Goal: Transaction & Acquisition: Purchase product/service

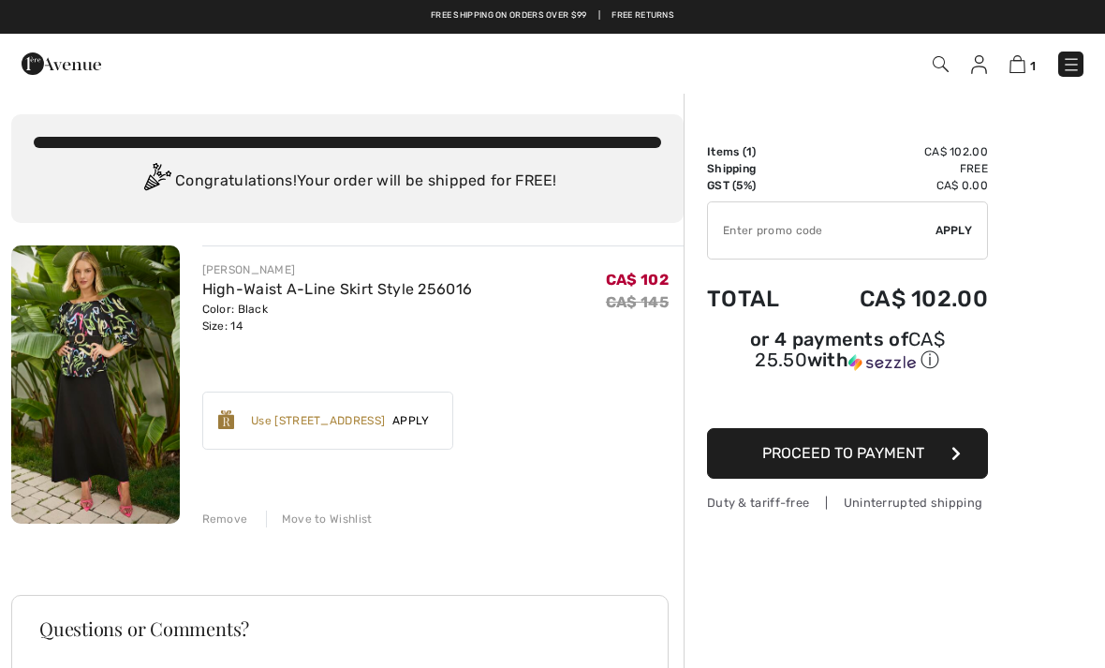
click at [911, 462] on span "Proceed to Payment" at bounding box center [843, 453] width 162 height 18
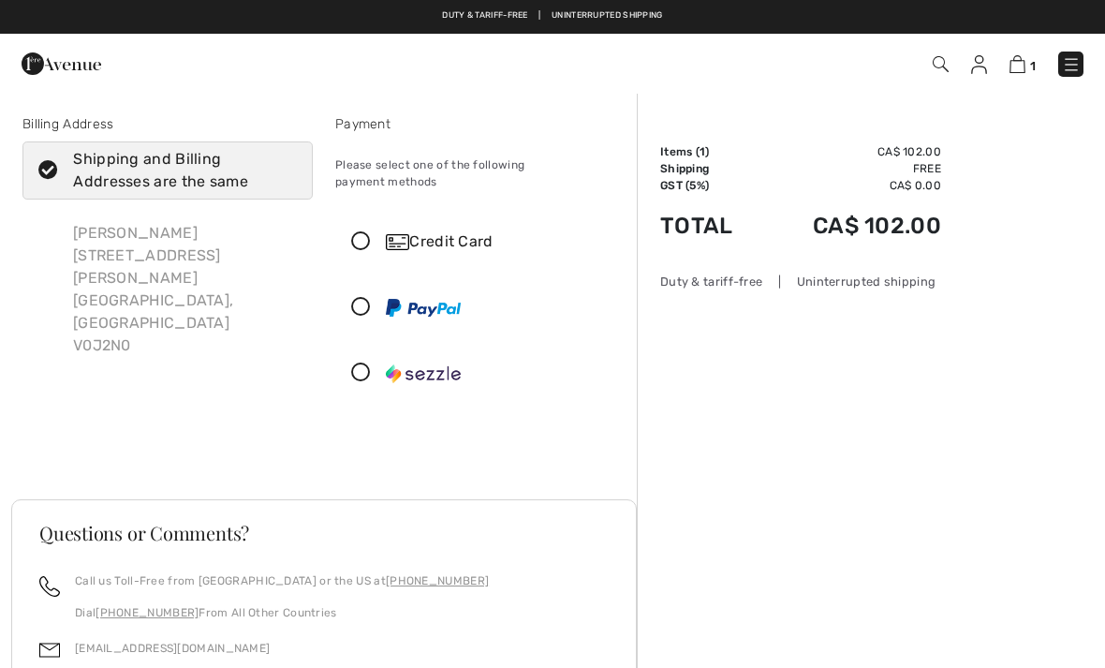
click at [357, 232] on icon at bounding box center [361, 242] width 50 height 20
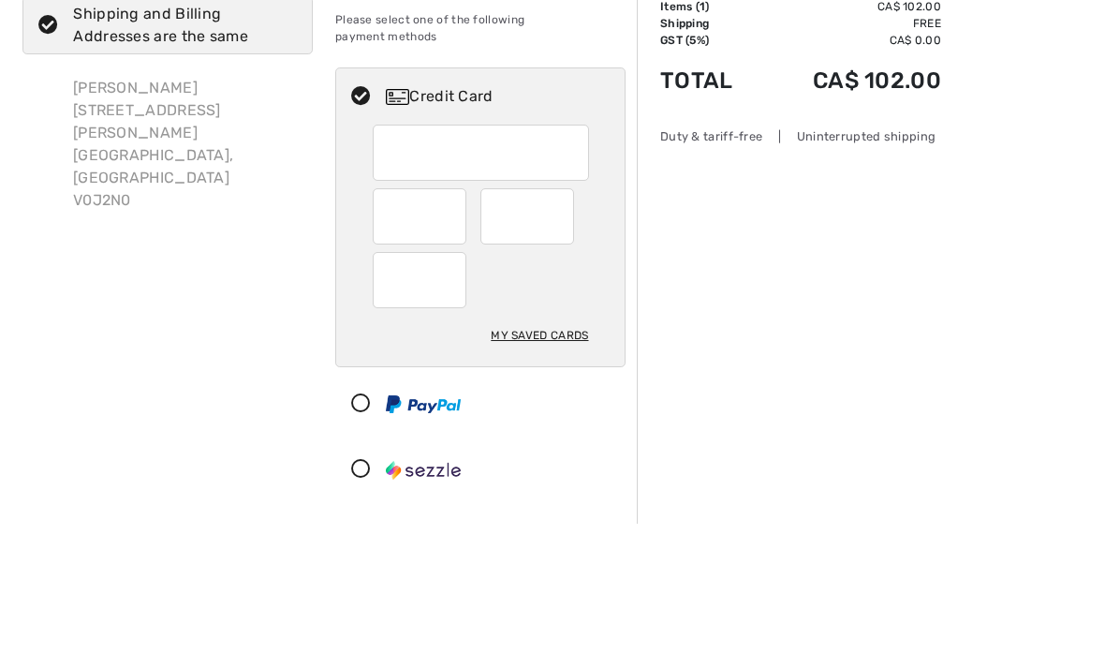
click at [99, 148] on div "Shipping and Billing Addresses are the same" at bounding box center [179, 170] width 212 height 45
click at [285, 142] on input "Shipping and Billing Addresses are the same" at bounding box center [291, 170] width 12 height 56
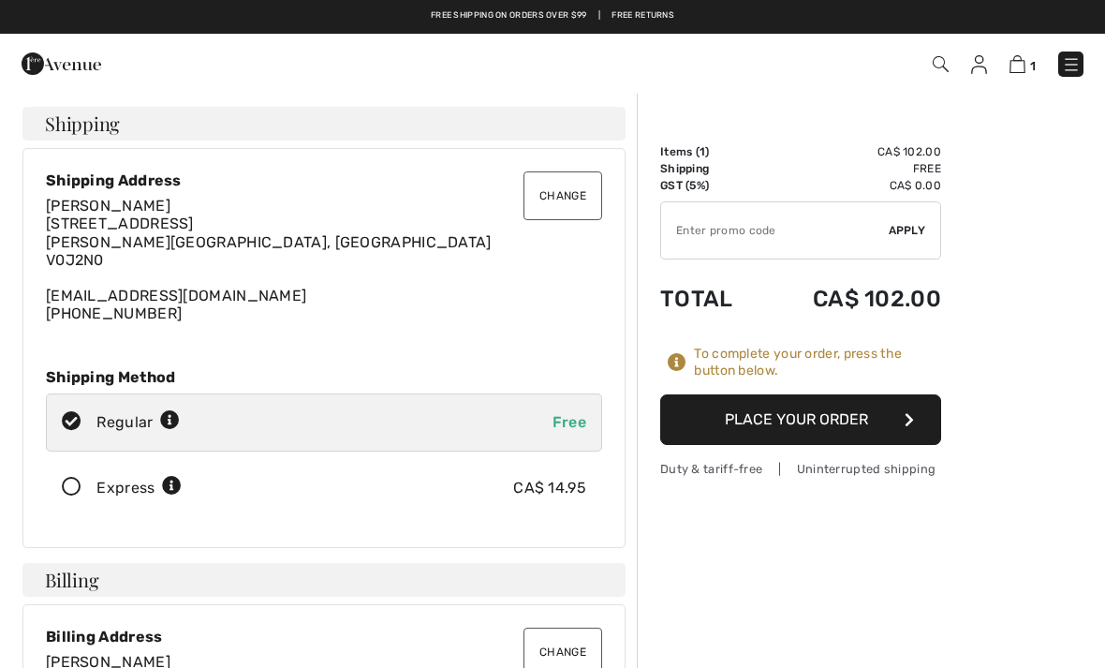
click at [571, 192] on button "Change" at bounding box center [562, 195] width 79 height 49
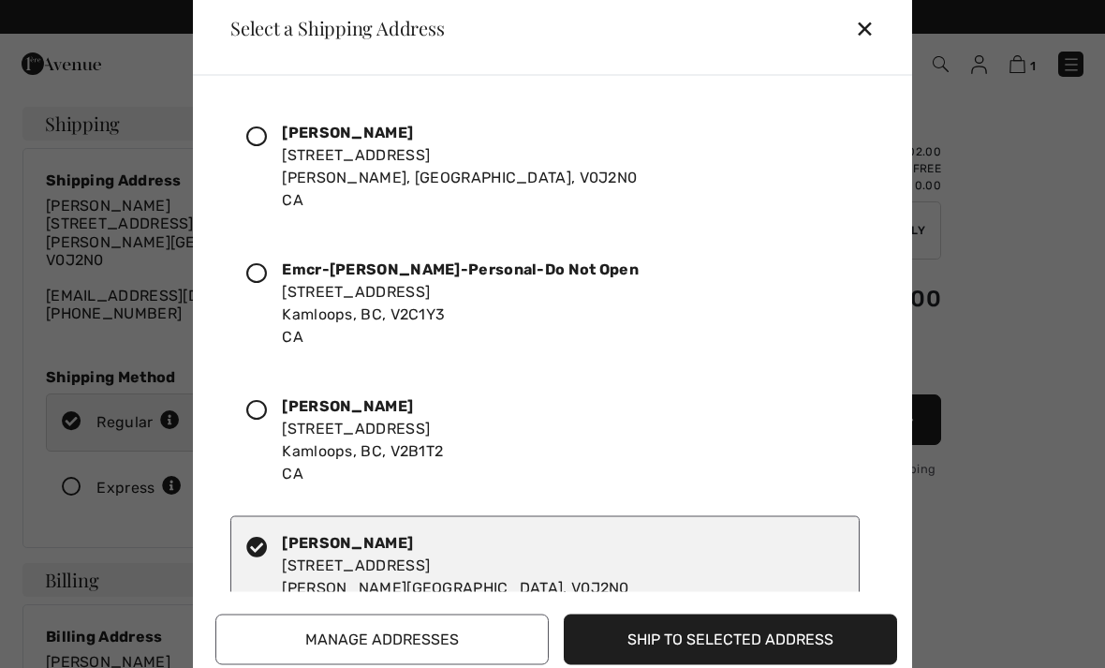
click at [267, 401] on icon at bounding box center [256, 409] width 21 height 21
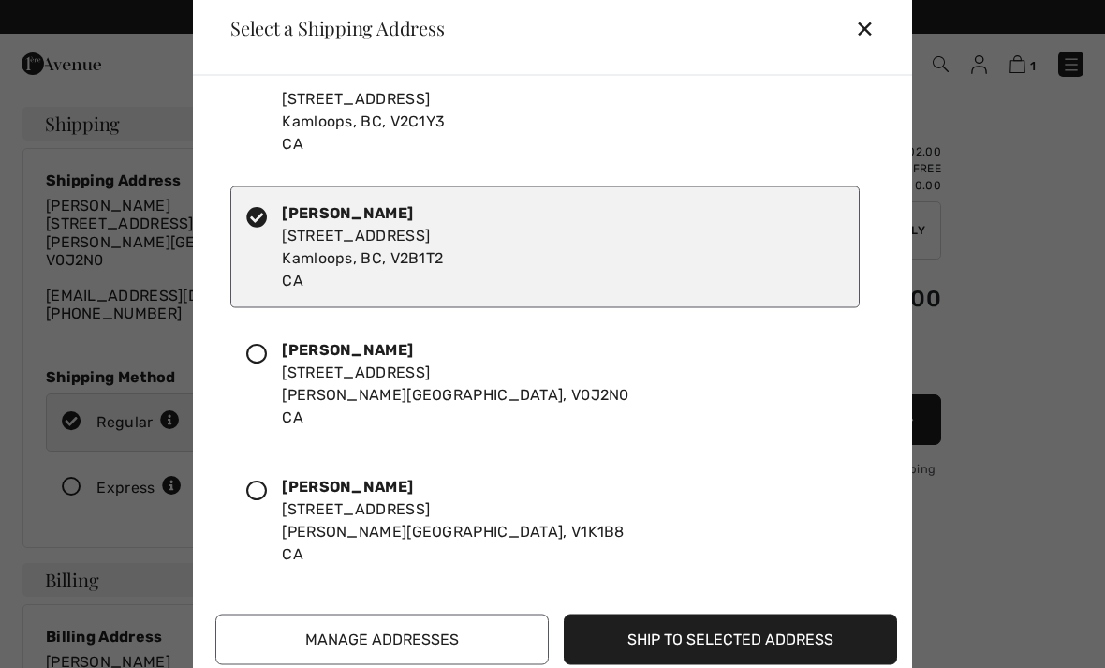
scroll to position [235, 0]
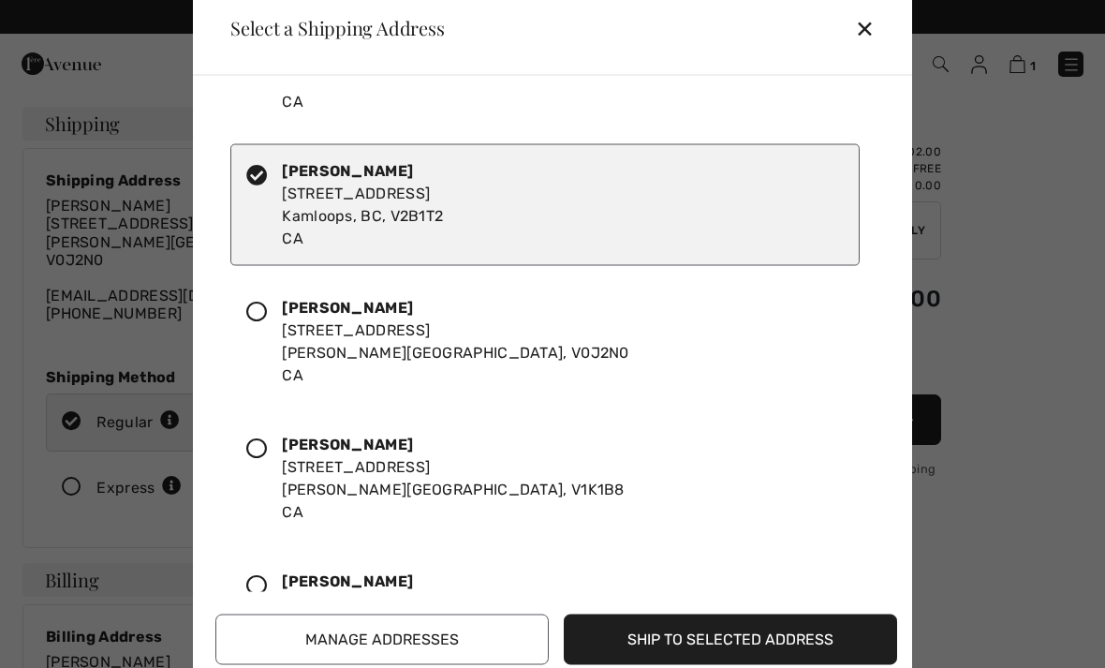
click at [445, 625] on button "Manage Addresses" at bounding box center [381, 638] width 333 height 51
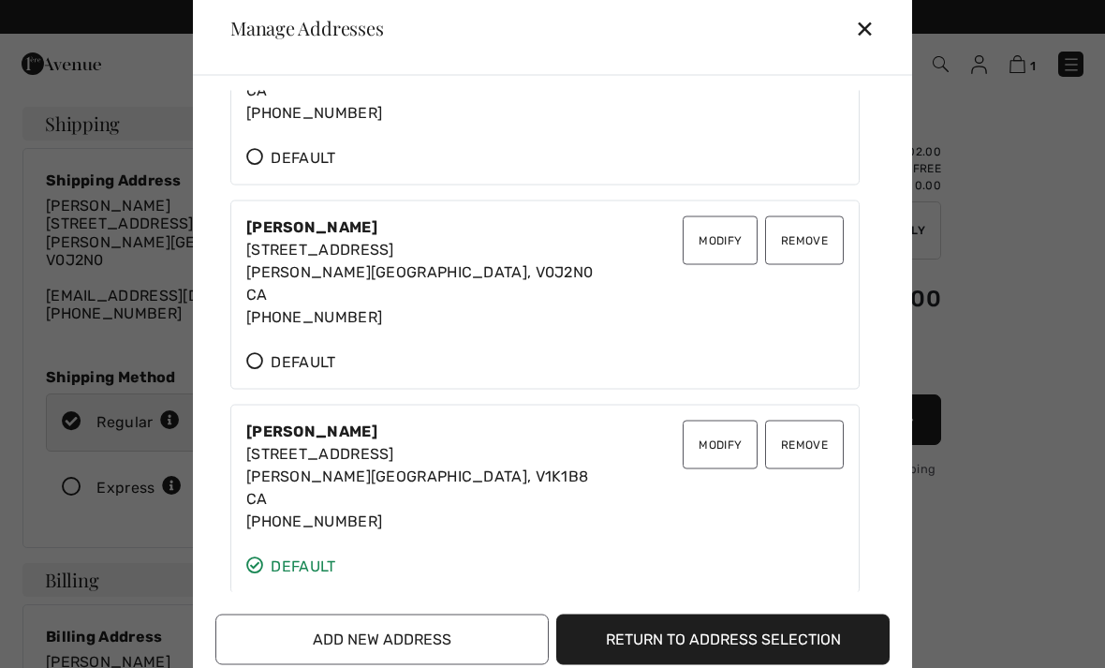
scroll to position [521, 0]
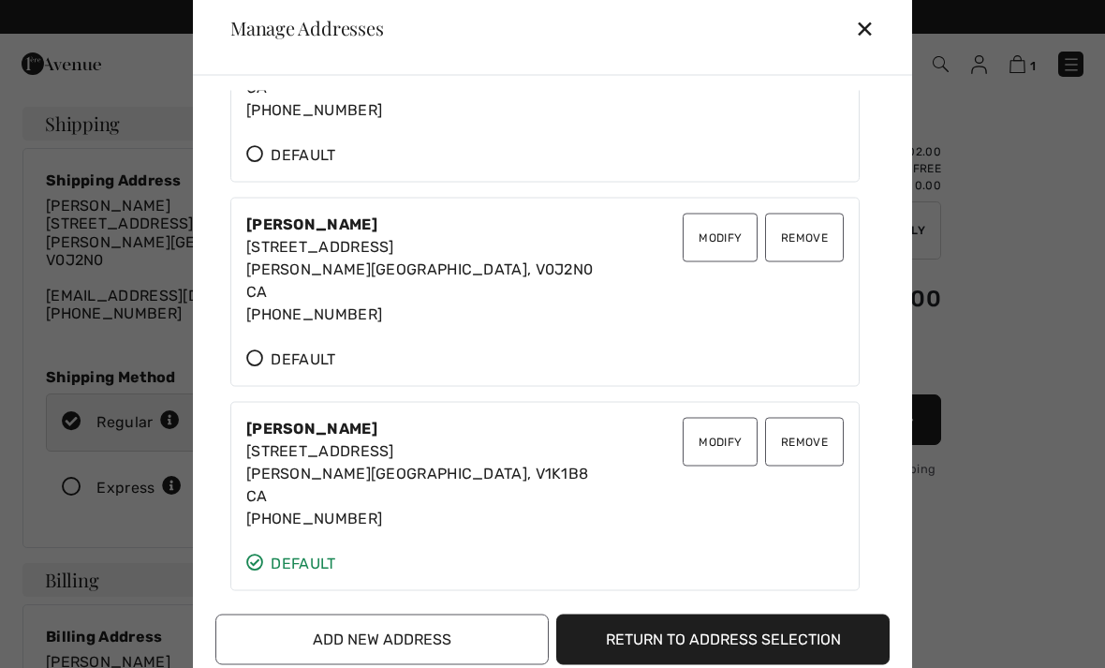
click at [804, 436] on button "Remove" at bounding box center [804, 441] width 79 height 49
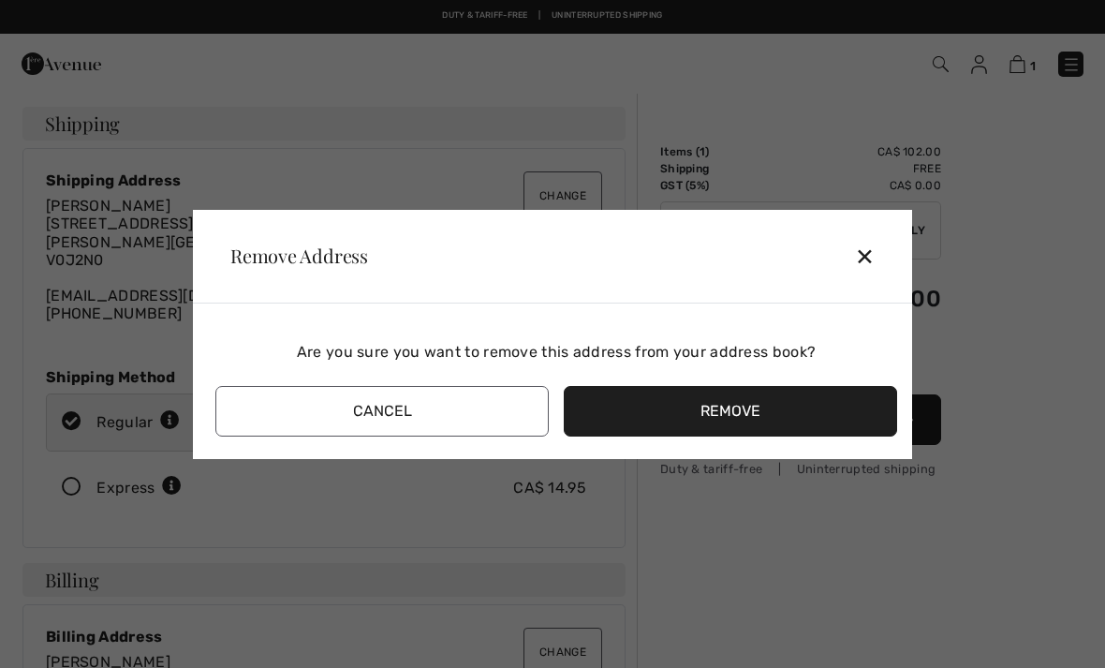
click at [781, 413] on button "Remove" at bounding box center [730, 411] width 333 height 51
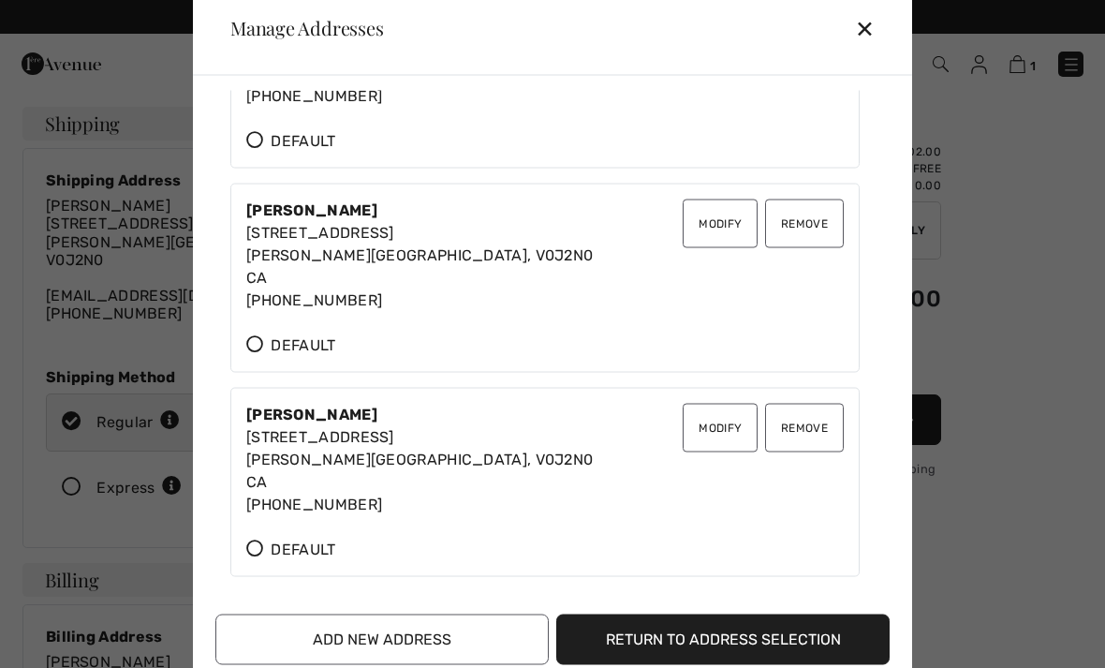
scroll to position [535, 0]
click at [826, 231] on button "Remove" at bounding box center [804, 222] width 79 height 49
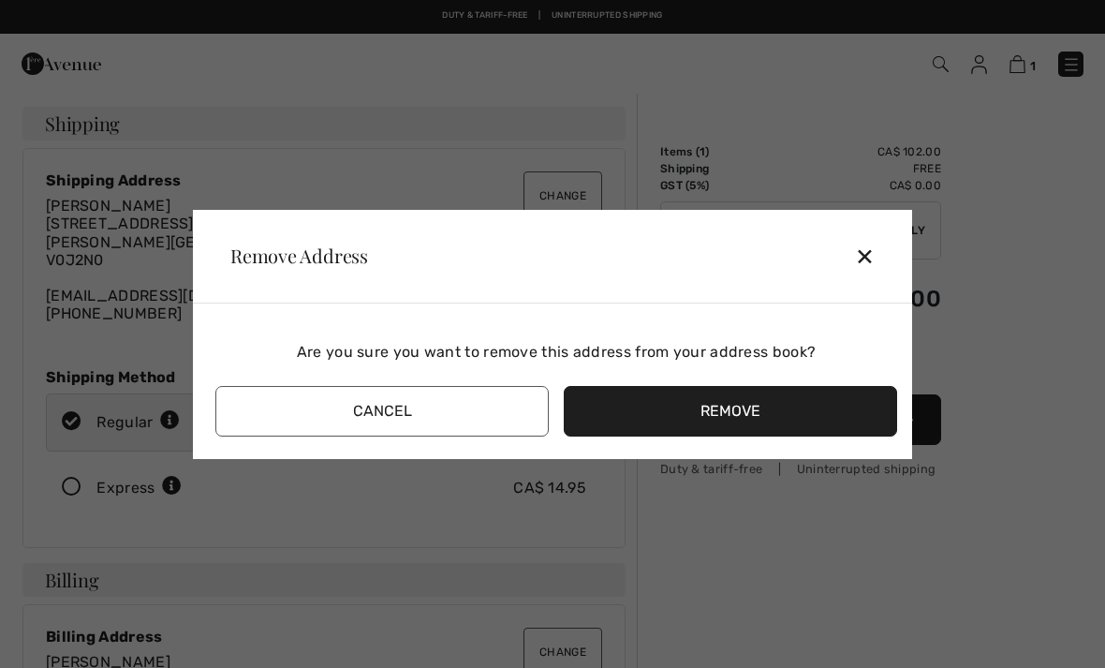
click at [781, 402] on button "Remove" at bounding box center [730, 411] width 333 height 51
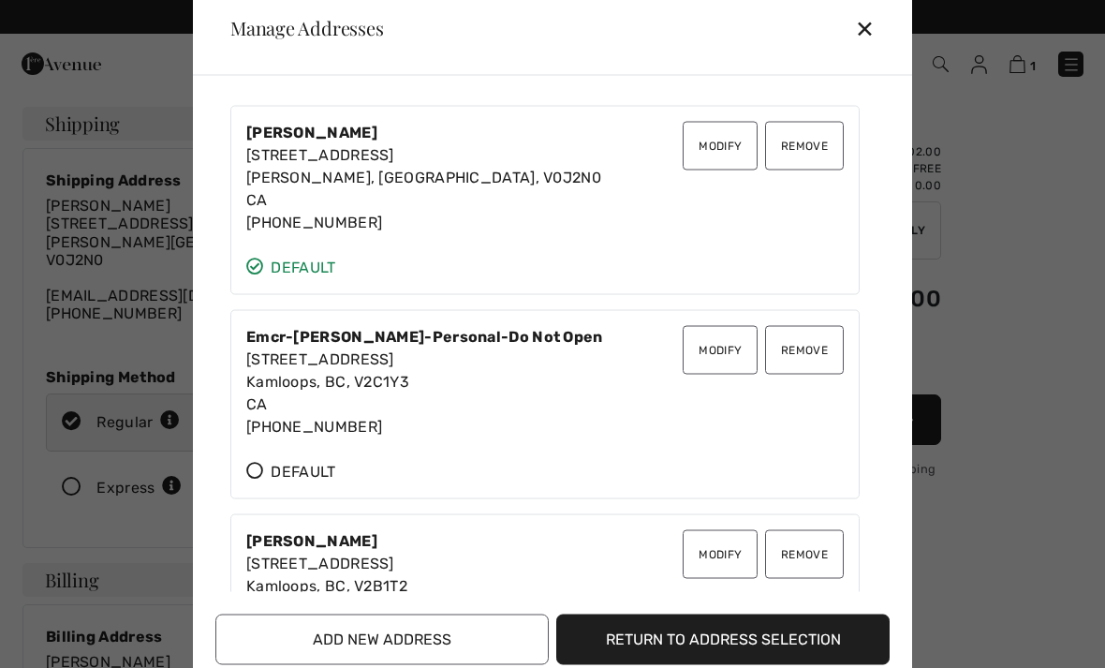
click at [736, 628] on button "Return to Address Selection" at bounding box center [722, 638] width 333 height 51
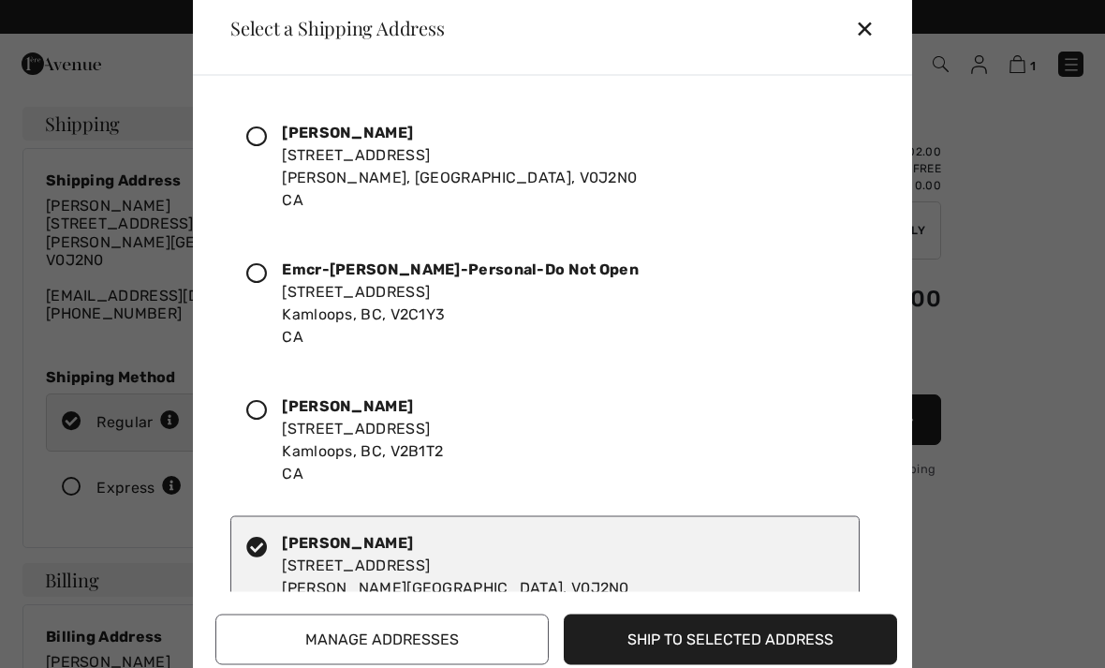
click at [258, 416] on icon at bounding box center [256, 409] width 21 height 21
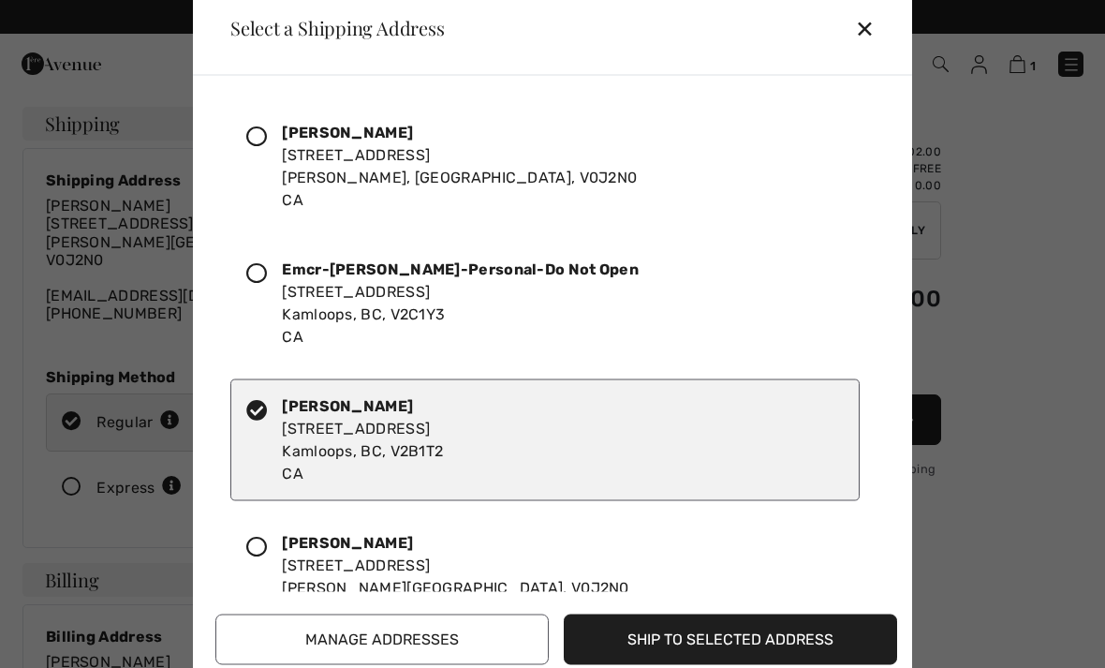
click at [741, 636] on button "Ship to Selected Address" at bounding box center [730, 638] width 333 height 51
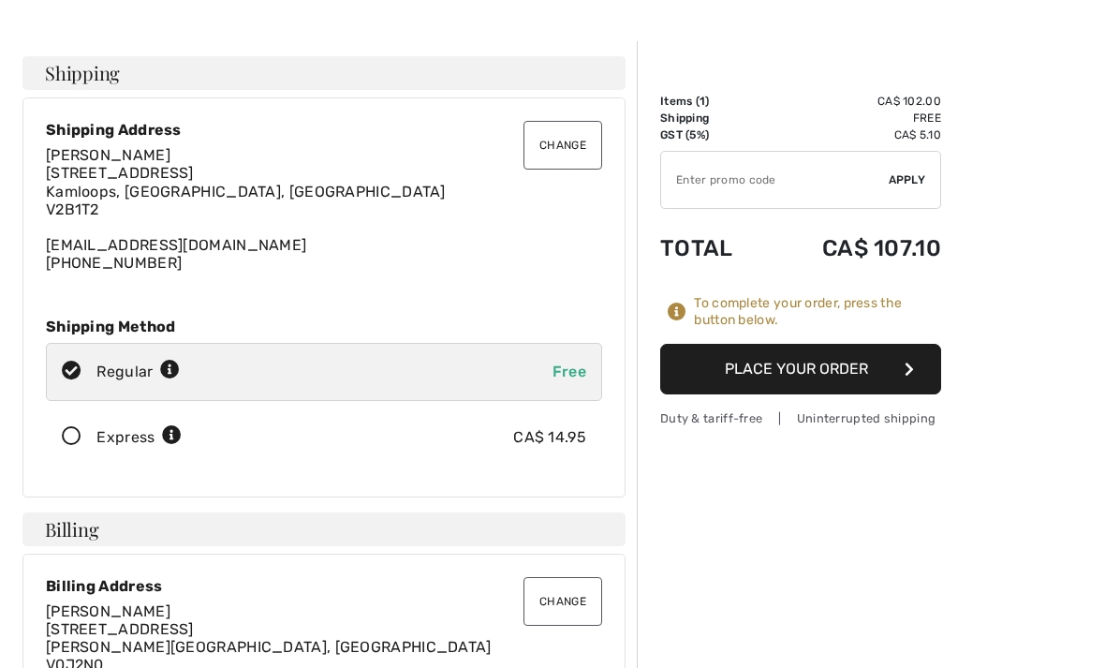
scroll to position [53, 0]
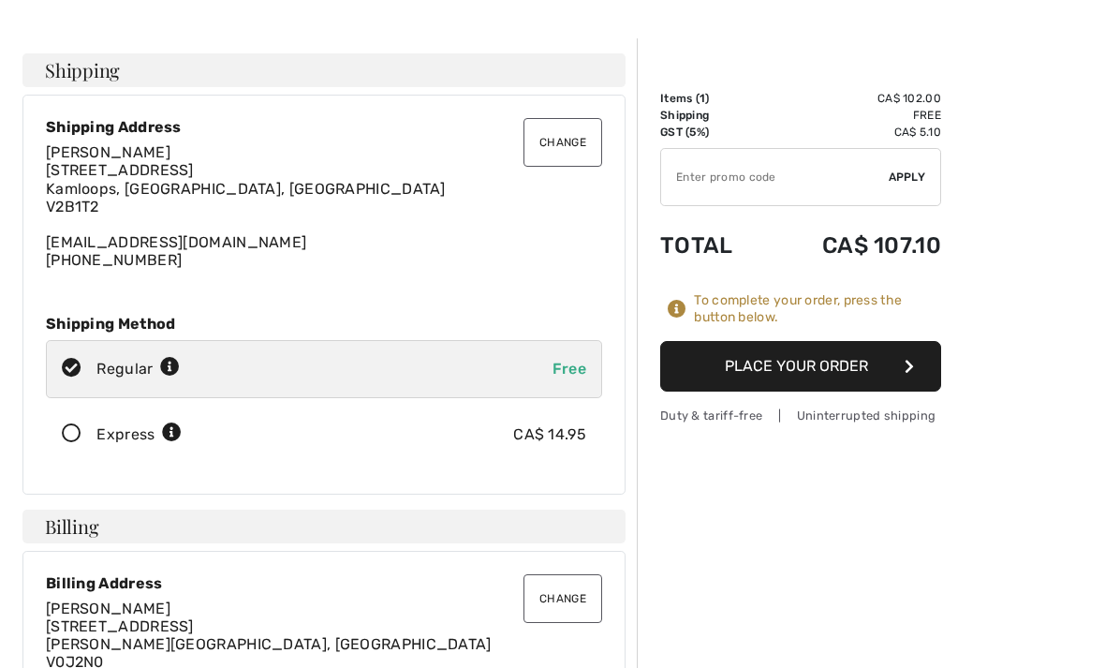
click at [853, 370] on button "Place Your Order" at bounding box center [800, 366] width 281 height 51
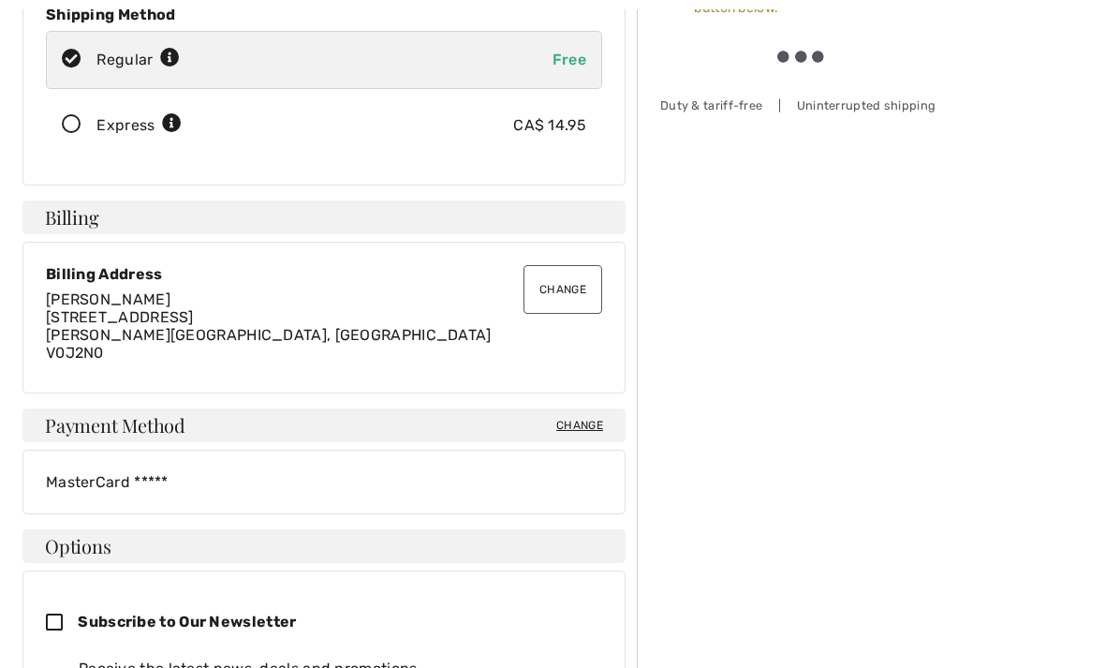
scroll to position [364, 0]
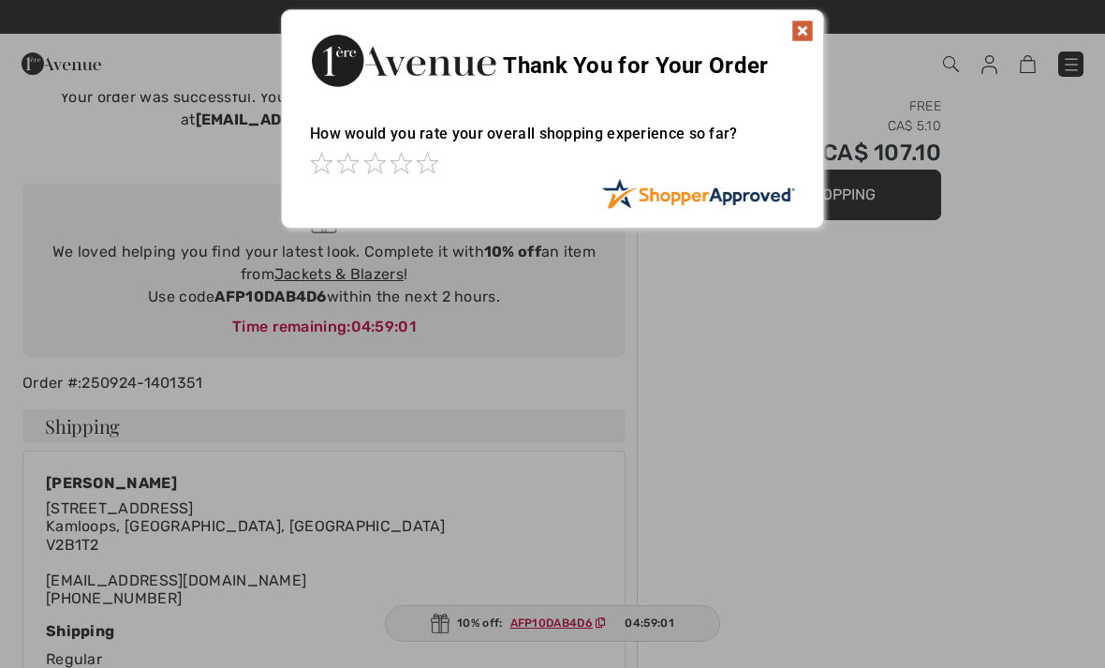
scroll to position [26, 0]
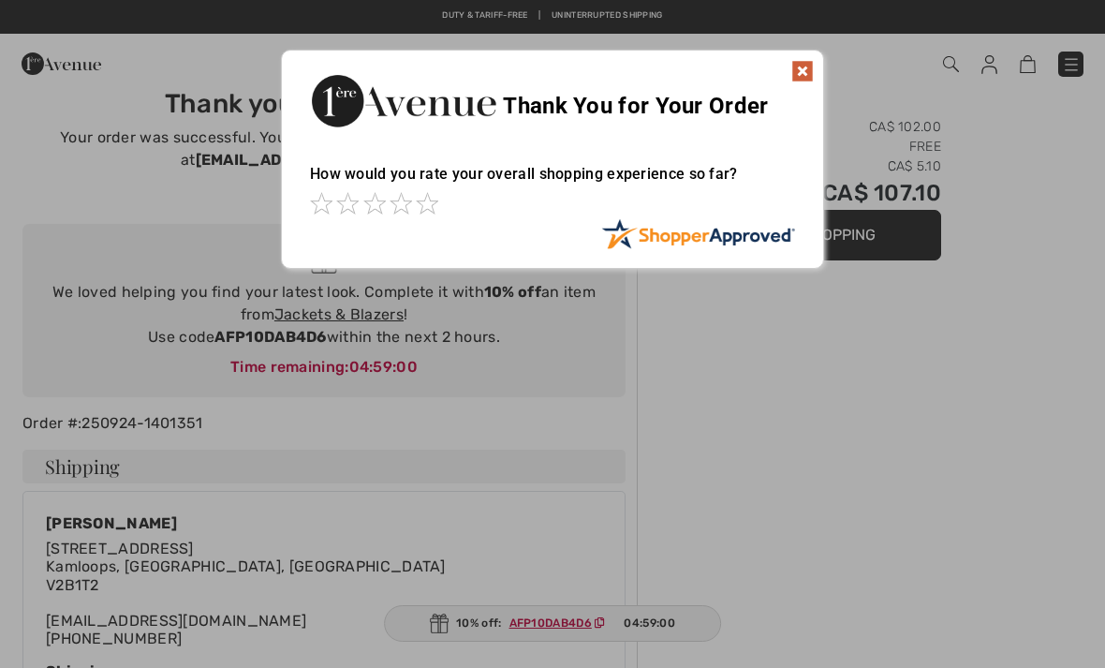
click at [793, 79] on img at bounding box center [802, 71] width 22 height 22
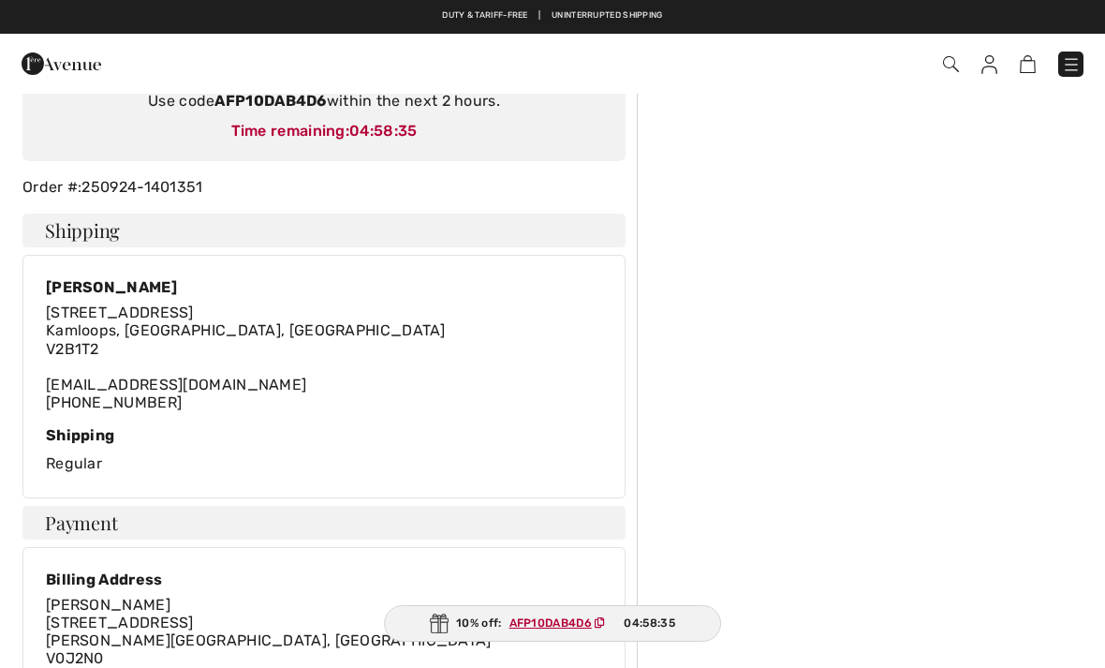
scroll to position [0, 0]
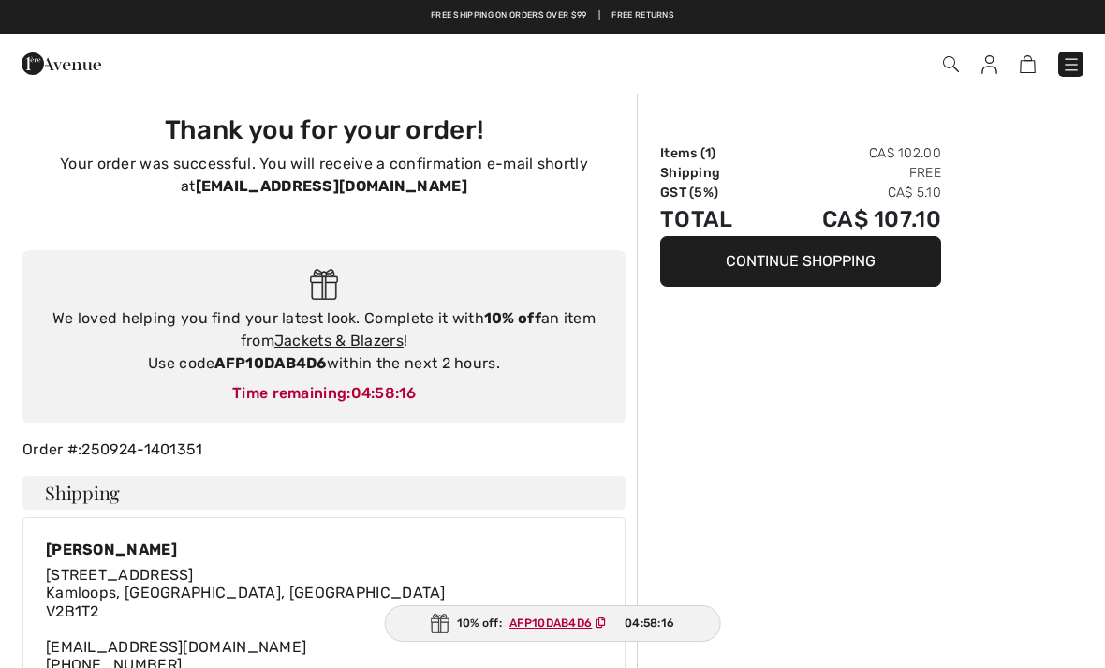
click at [31, 46] on img at bounding box center [62, 63] width 80 height 37
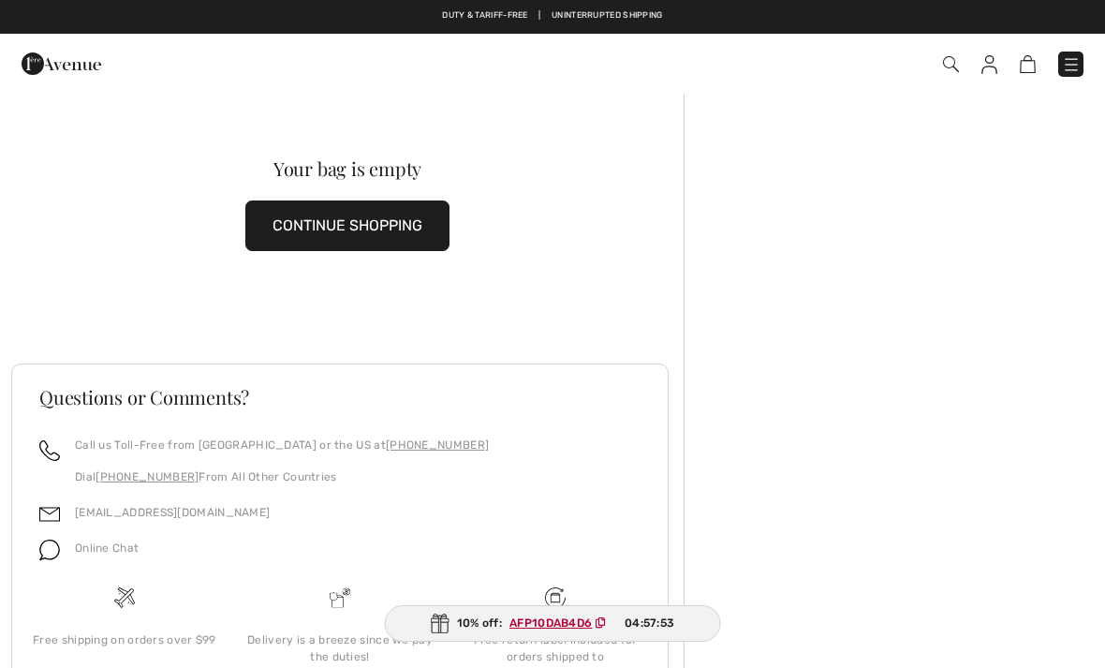
click at [1068, 63] on img at bounding box center [1071, 64] width 19 height 19
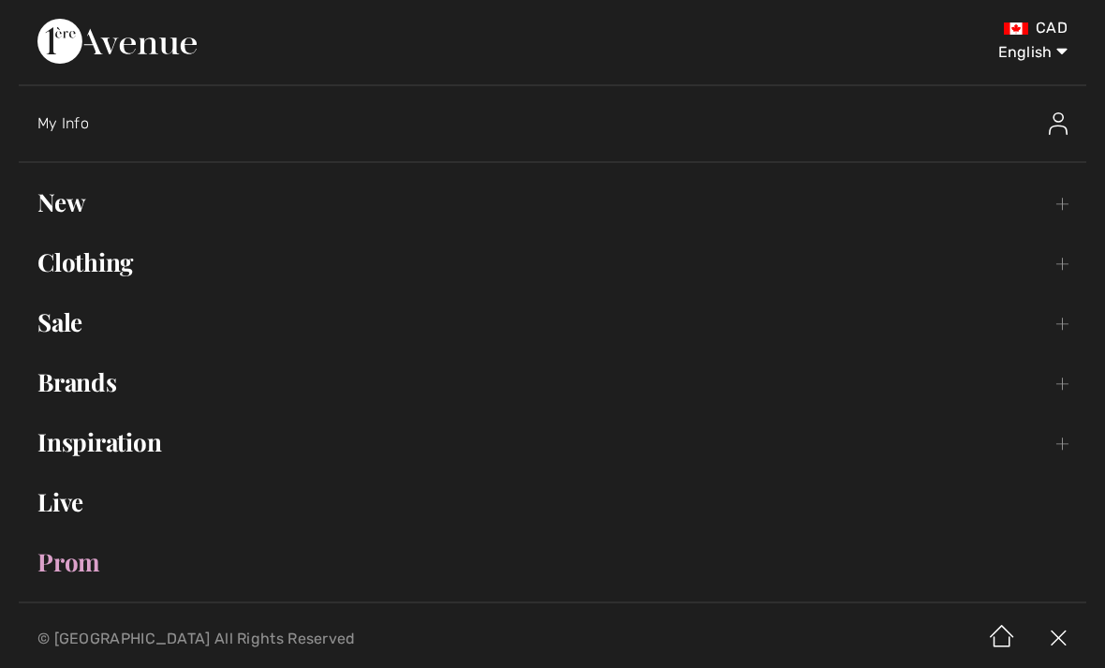
click at [327, 258] on link "Clothing Toggle submenu" at bounding box center [552, 262] width 1067 height 41
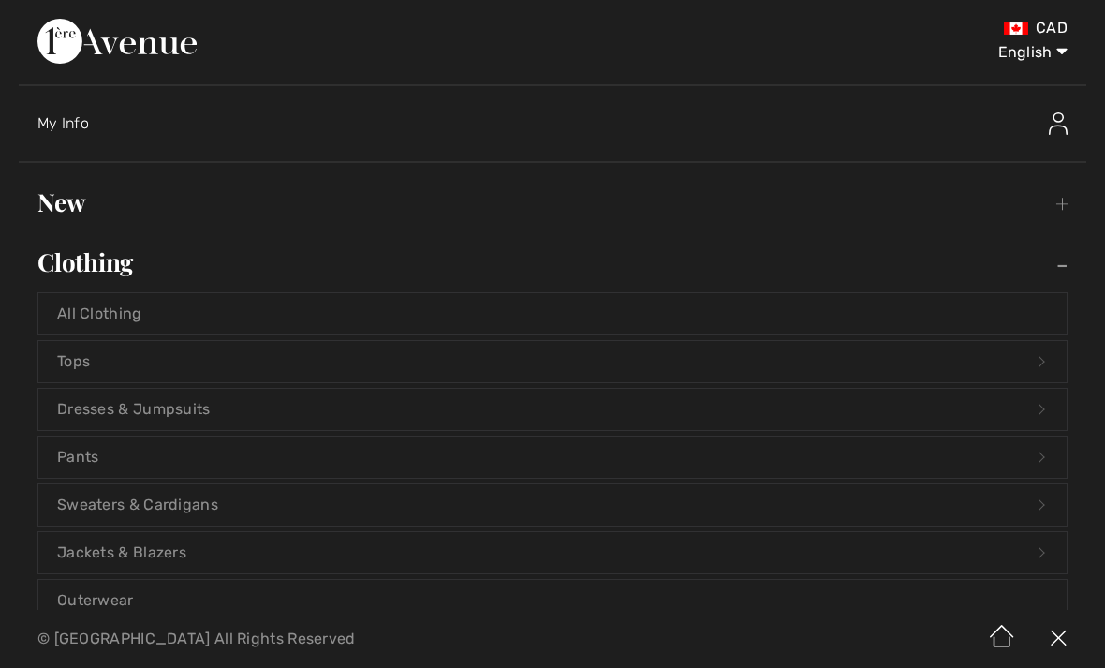
click at [316, 558] on link "Jackets & Blazers Open submenu" at bounding box center [552, 552] width 1028 height 41
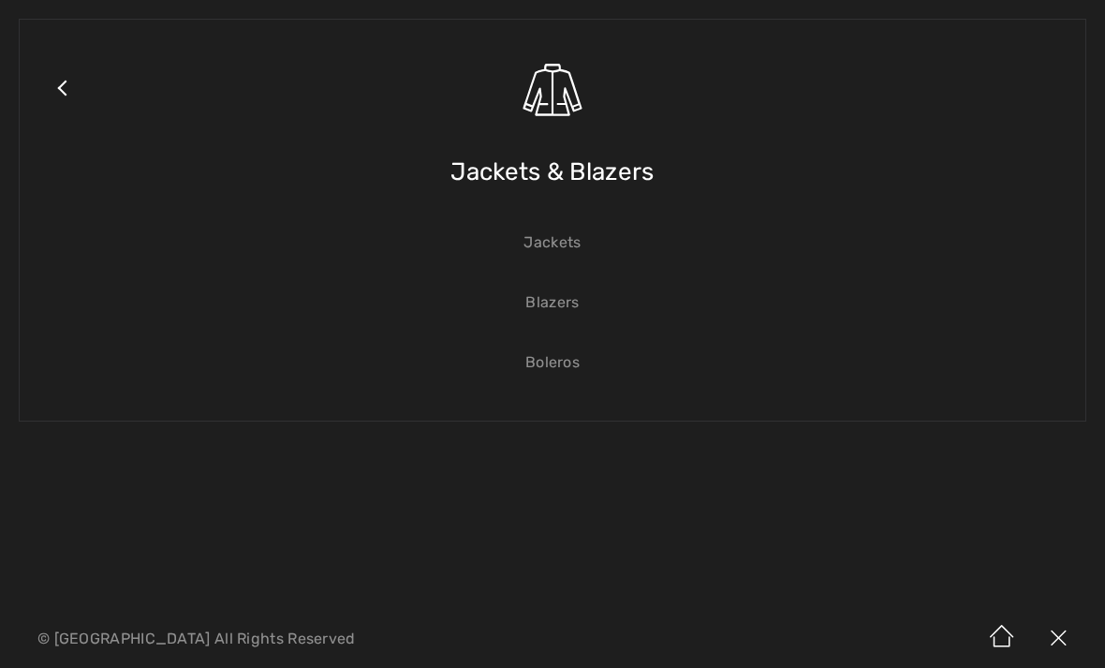
click at [564, 81] on img at bounding box center [553, 90] width 66 height 66
click at [606, 177] on span "Jackets & Blazers" at bounding box center [551, 172] width 203 height 66
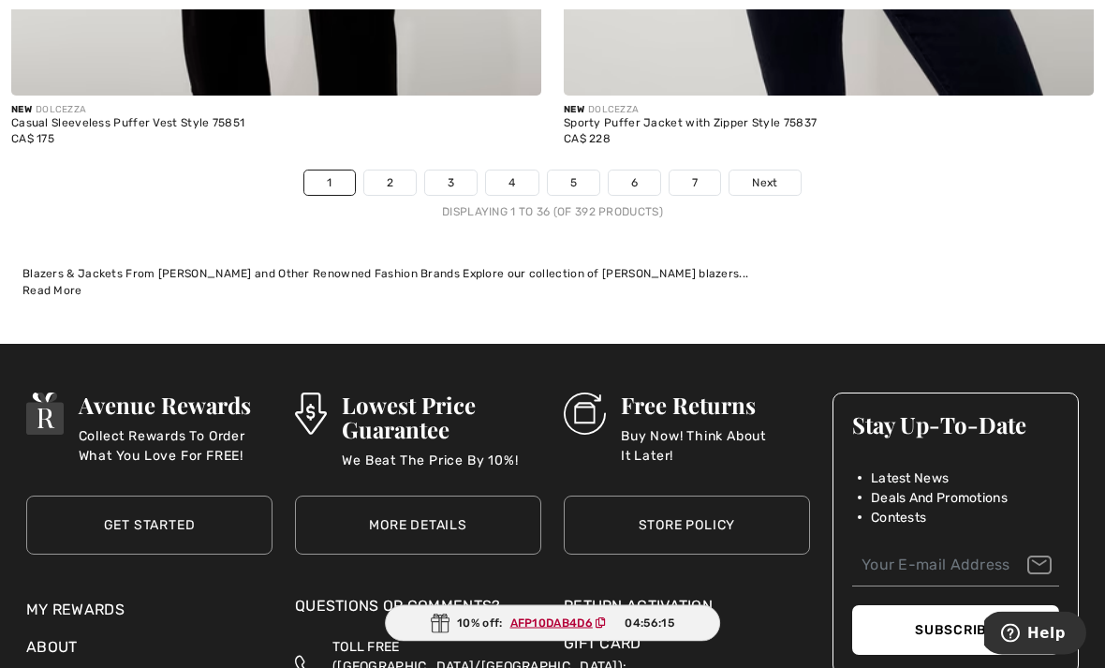
scroll to position [16321, 0]
click at [389, 170] on link "2" at bounding box center [389, 182] width 51 height 24
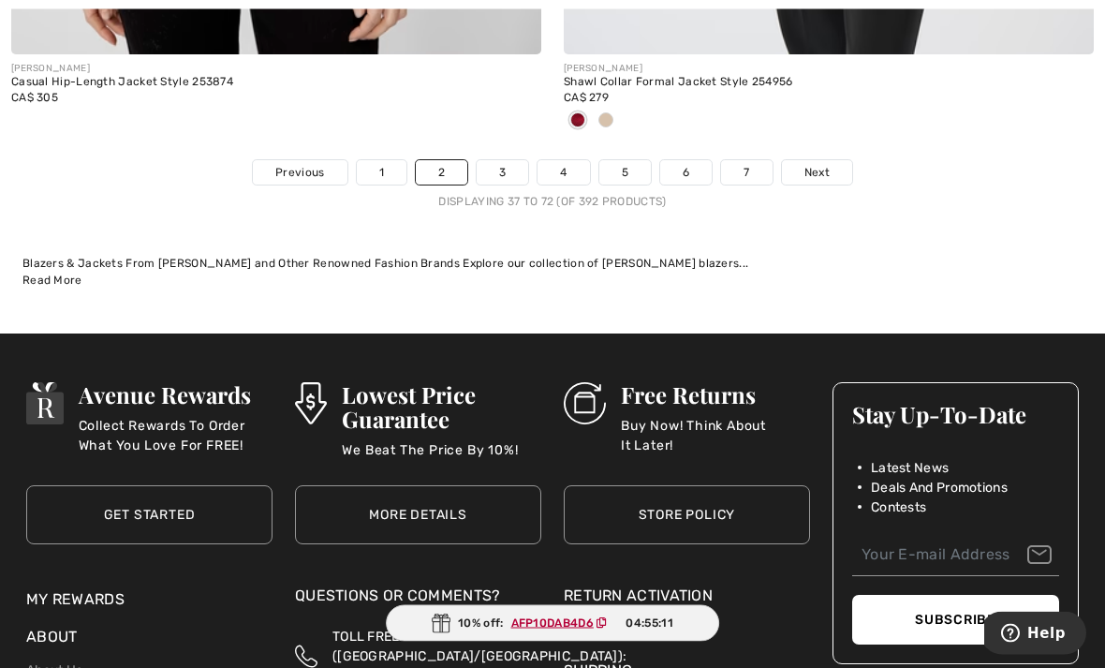
scroll to position [16287, 0]
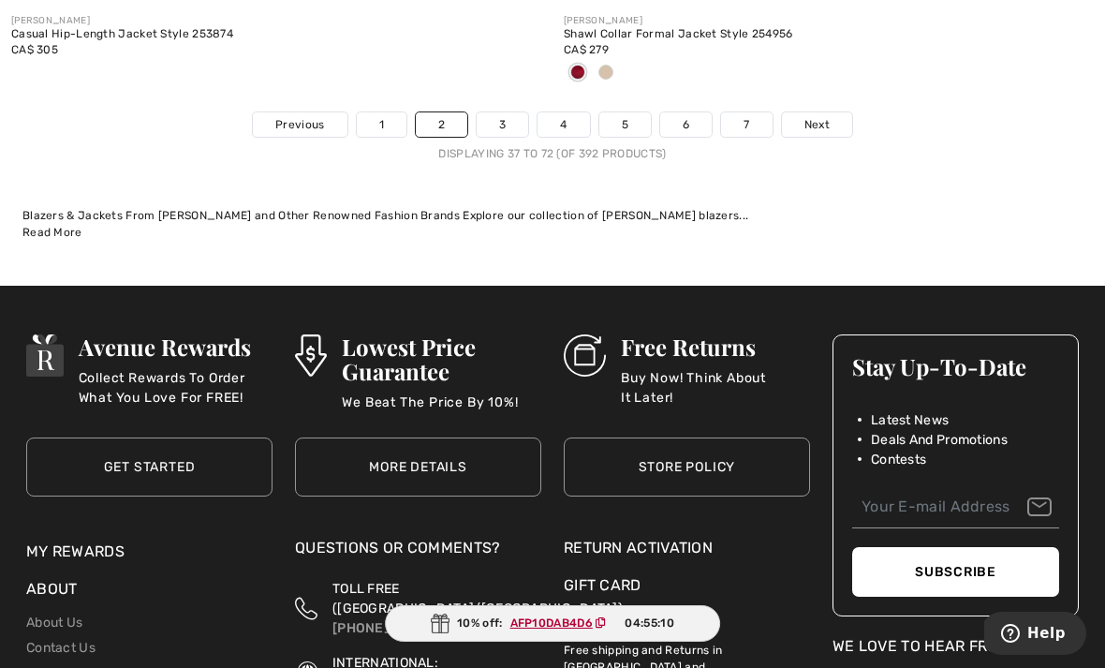
click at [509, 112] on link "3" at bounding box center [502, 124] width 51 height 24
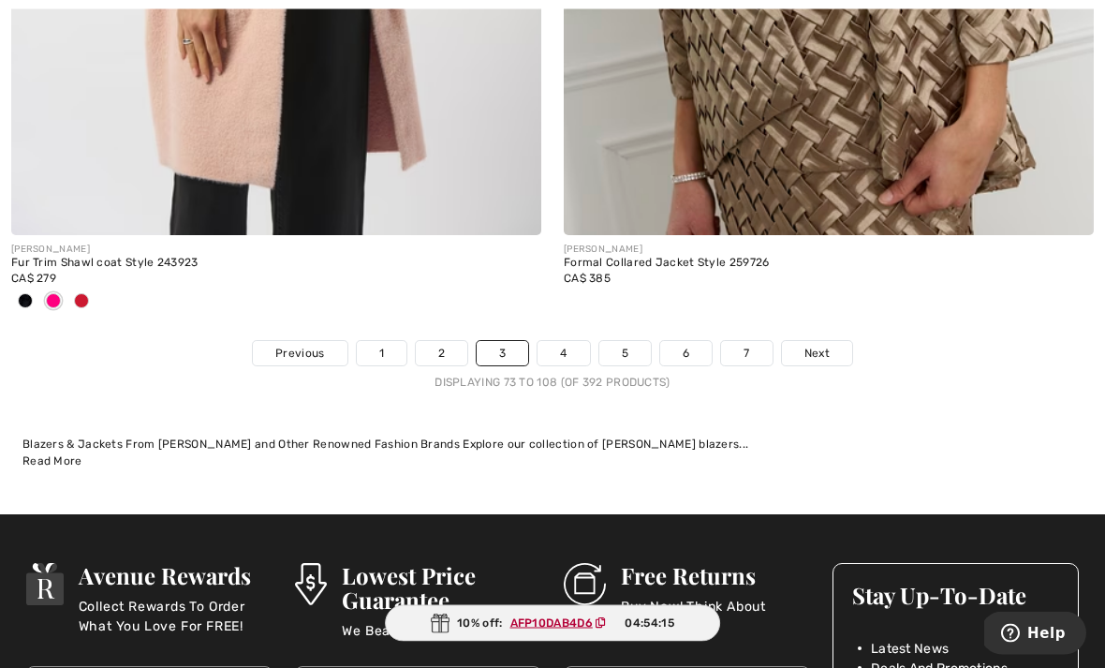
scroll to position [16182, 0]
click at [566, 341] on link "4" at bounding box center [562, 353] width 51 height 24
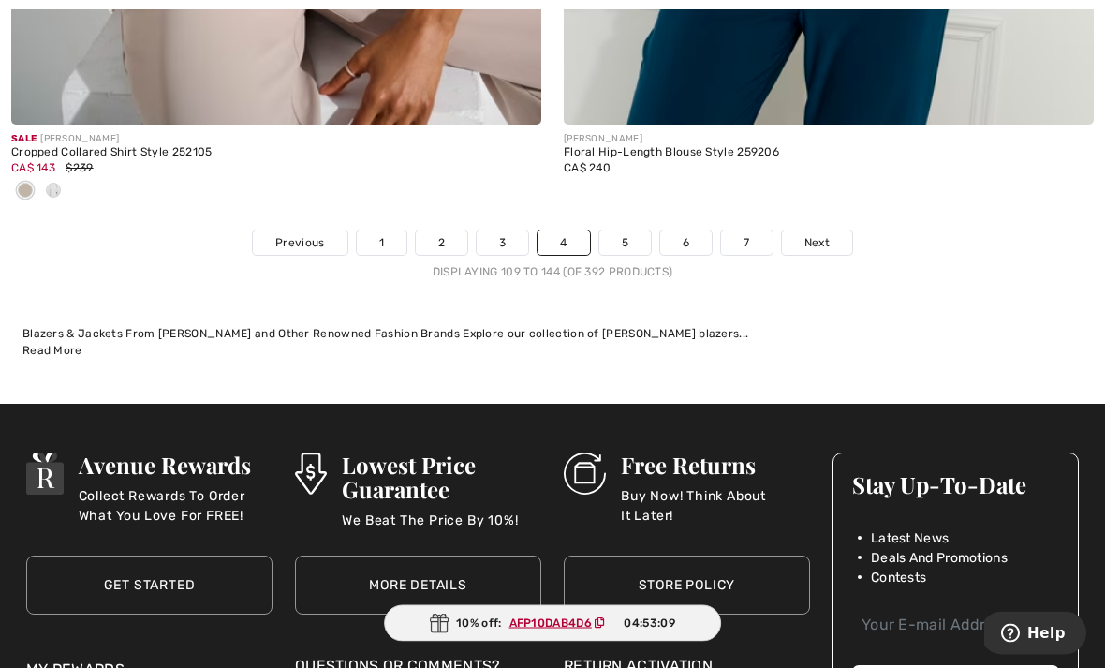
scroll to position [16261, 0]
click at [632, 232] on link "5" at bounding box center [624, 242] width 51 height 24
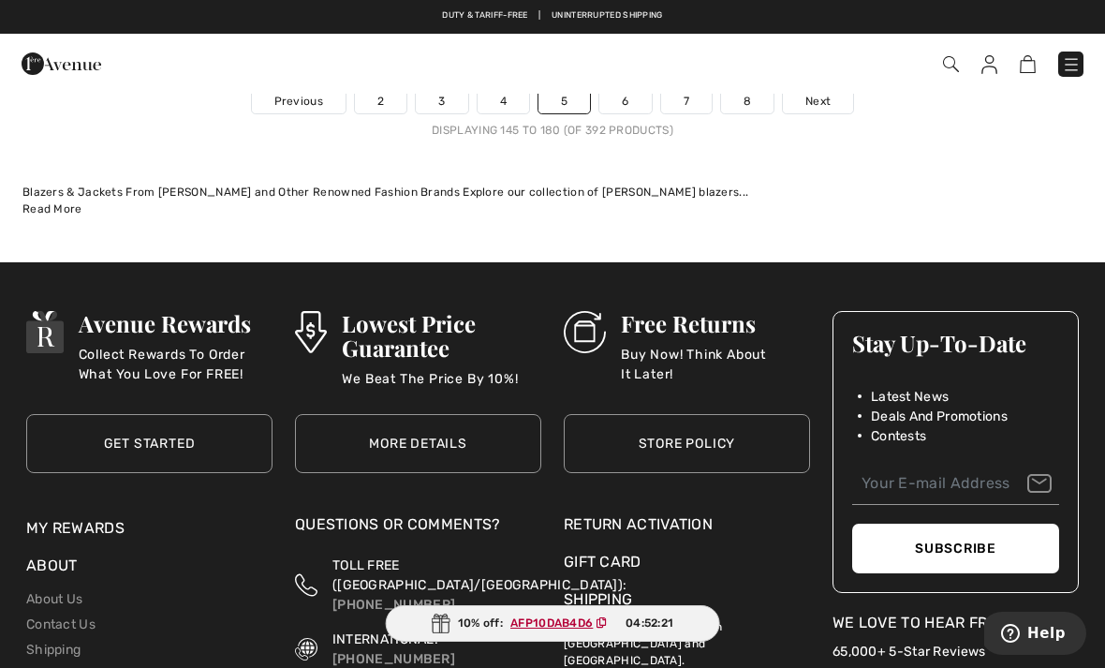
scroll to position [16219, 0]
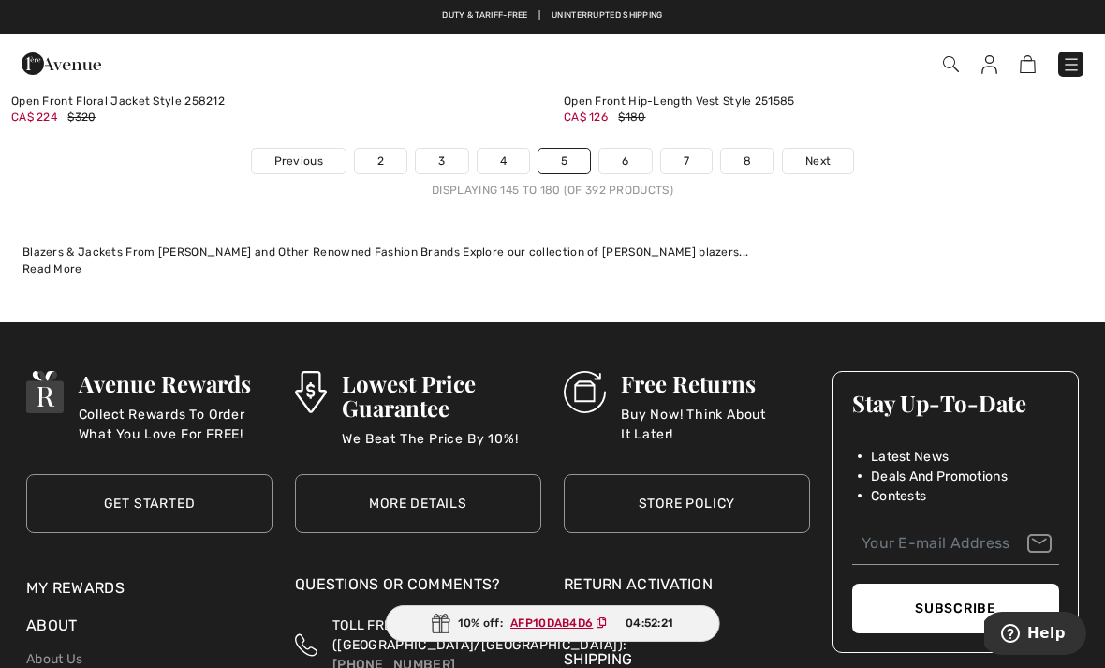
click at [635, 156] on link "6" at bounding box center [624, 161] width 51 height 24
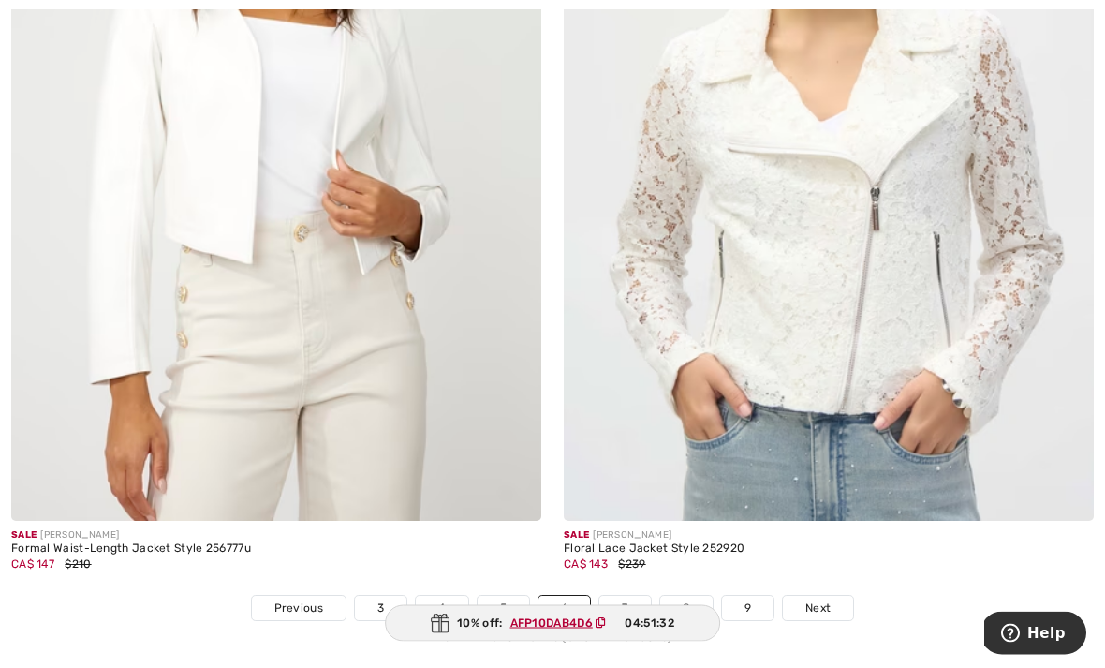
scroll to position [16023, 0]
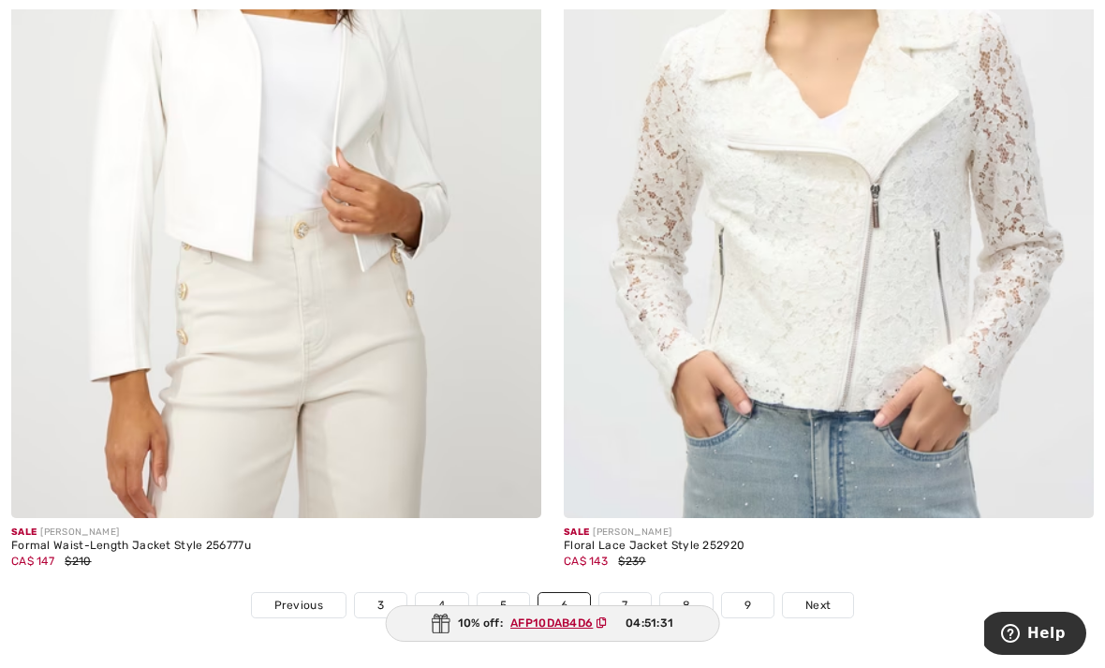
click at [627, 593] on link "7" at bounding box center [624, 605] width 51 height 24
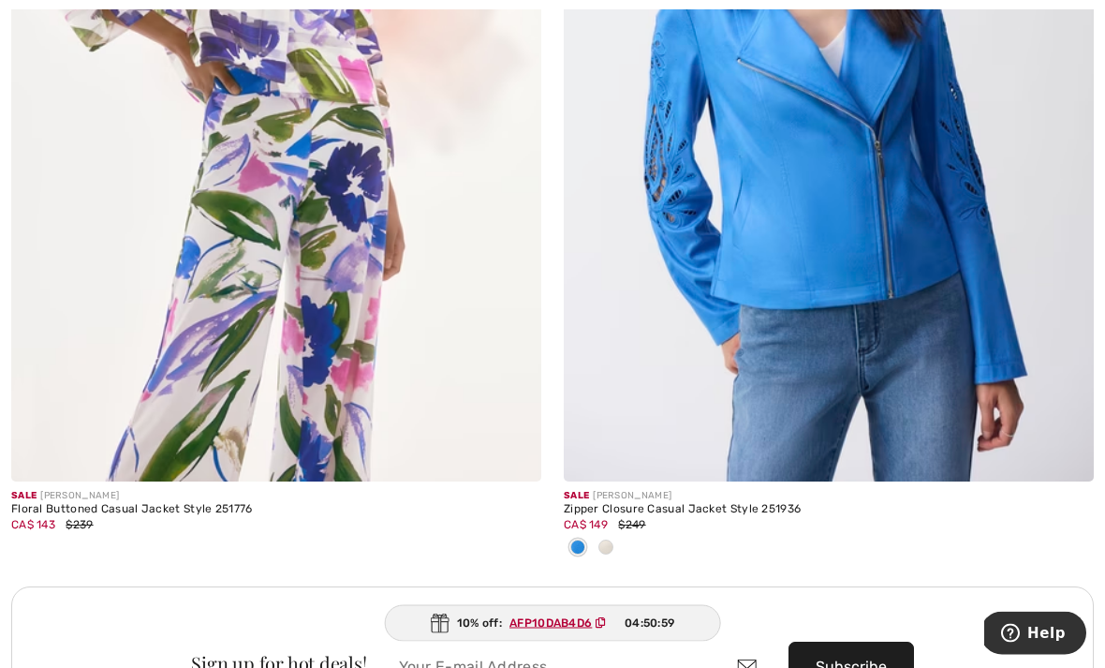
scroll to position [10474, 0]
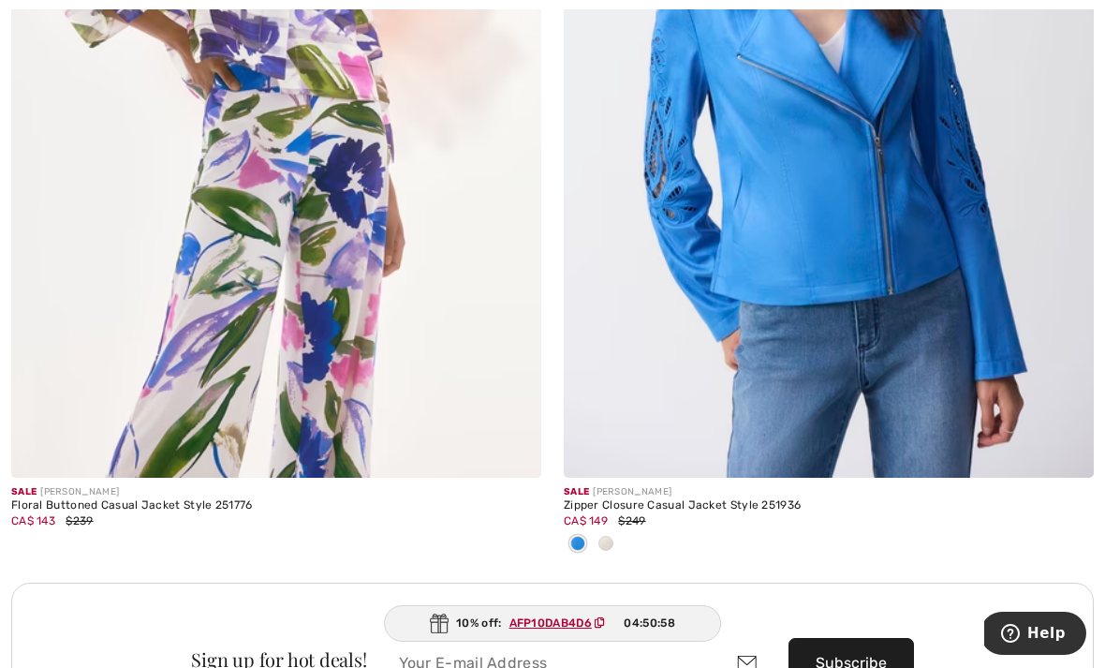
click at [615, 529] on div at bounding box center [606, 544] width 28 height 31
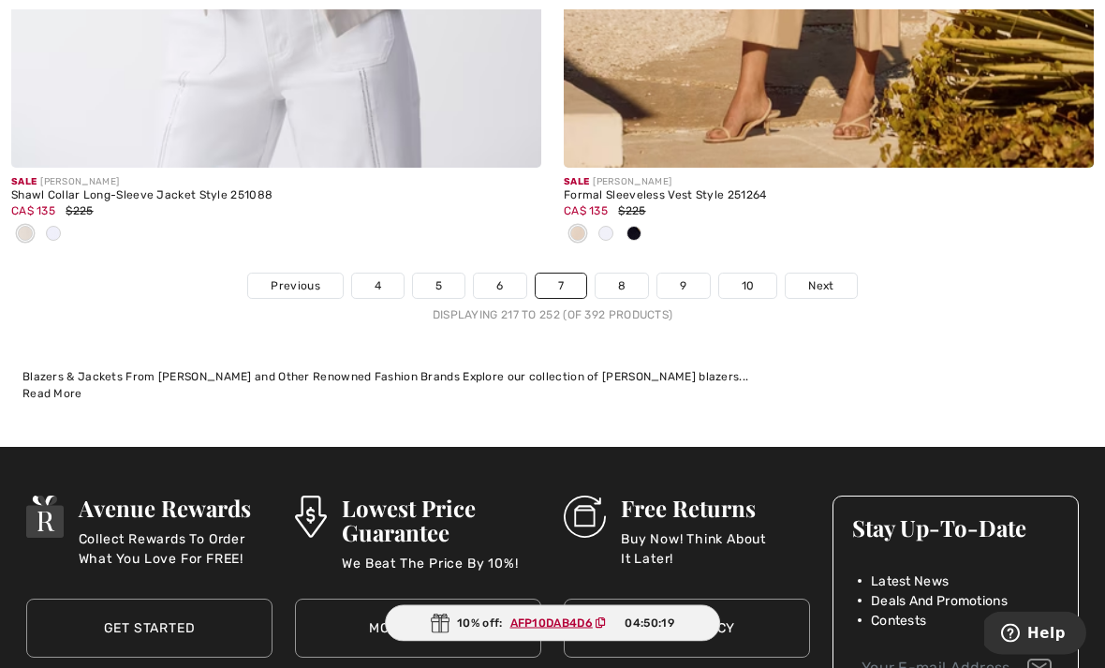
scroll to position [16311, 0]
click at [636, 273] on link "8" at bounding box center [621, 285] width 52 height 24
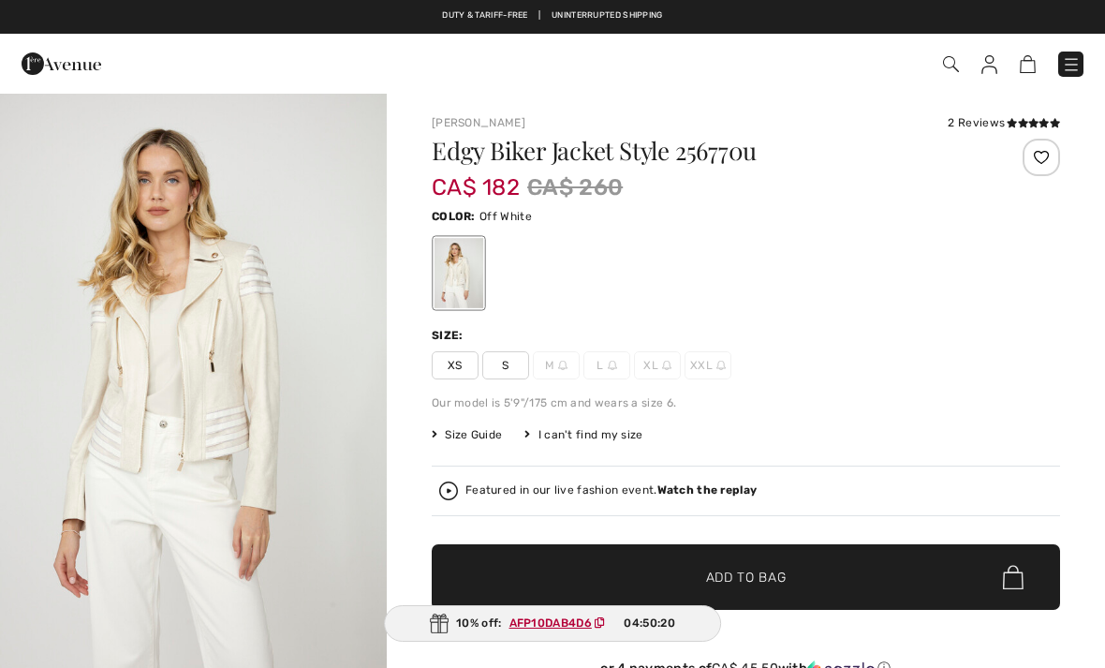
checkbox input "true"
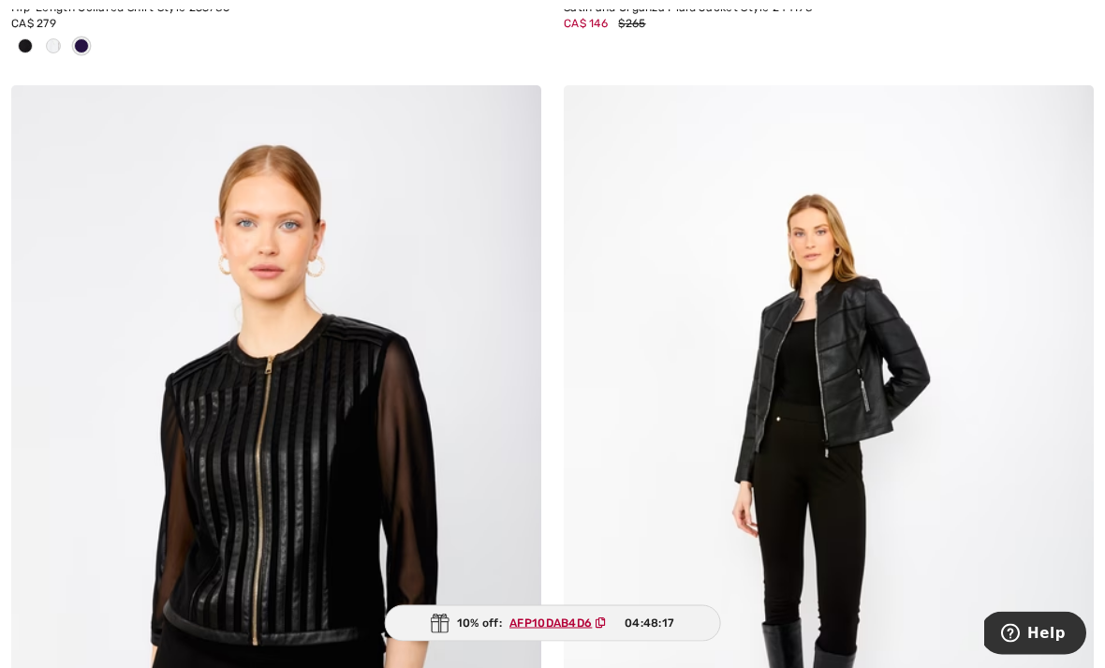
scroll to position [12838, 0]
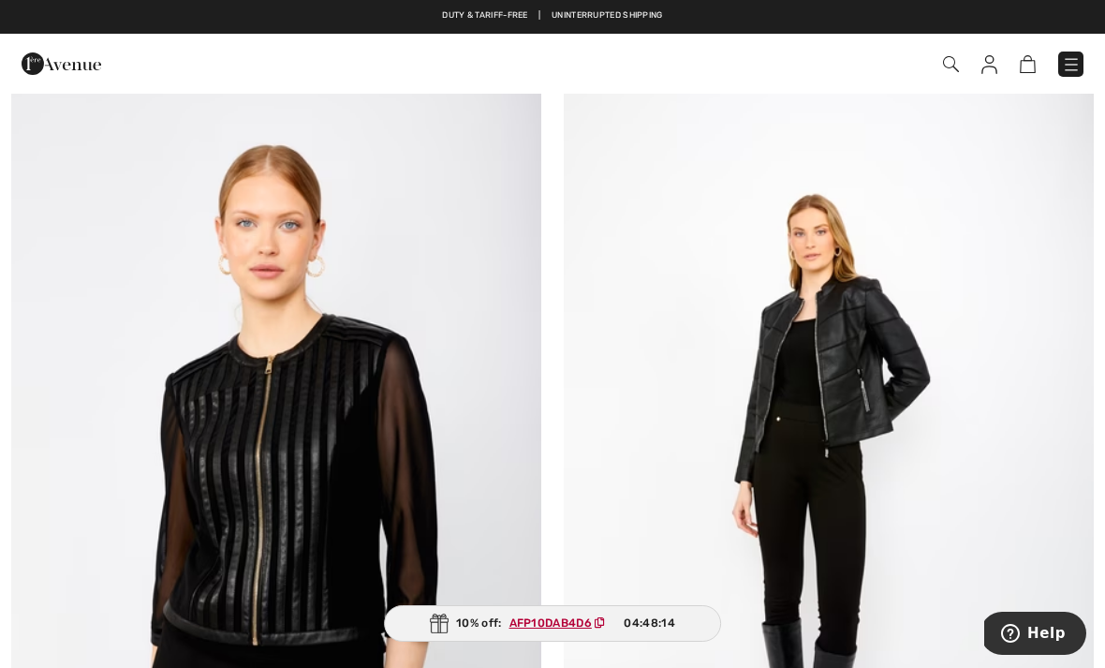
click at [198, 395] on img at bounding box center [276, 482] width 530 height 795
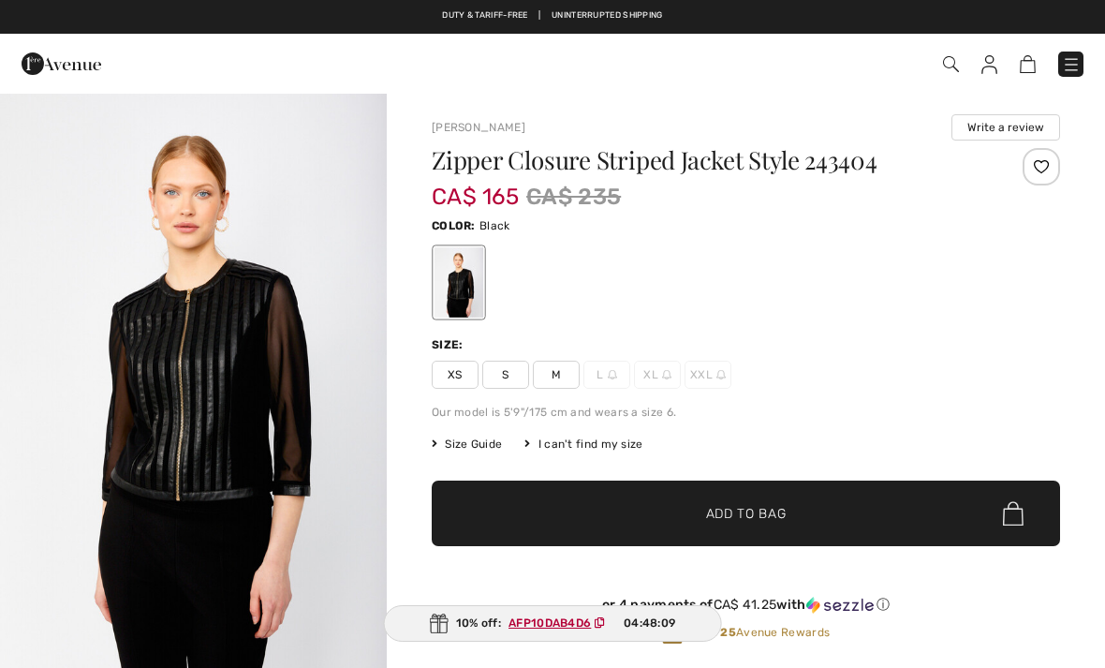
checkbox input "true"
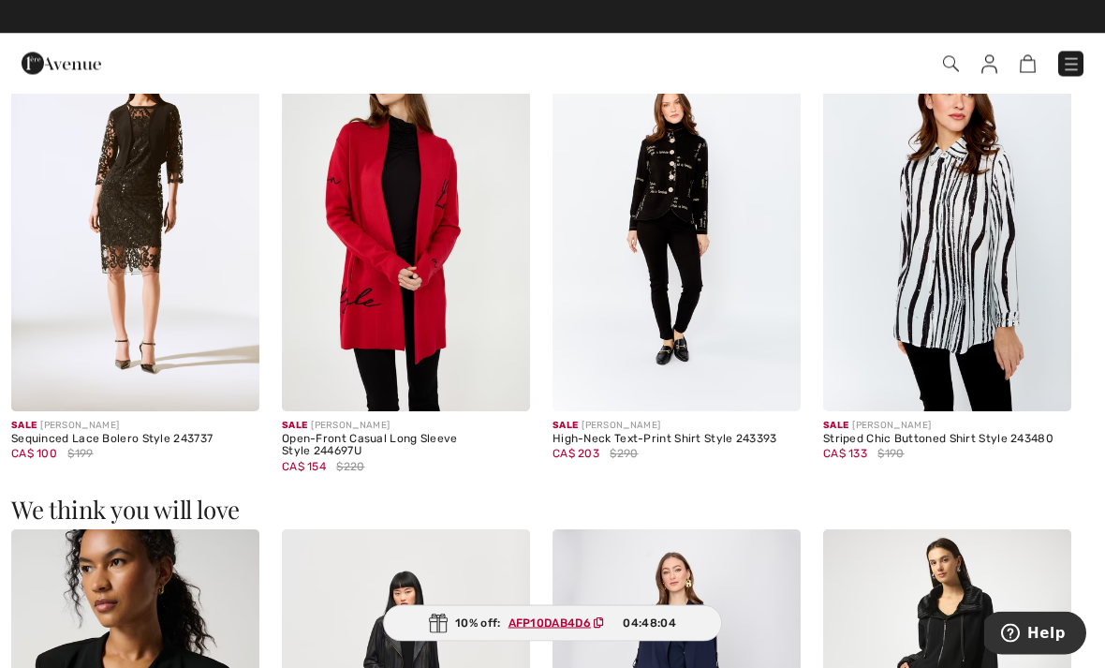
scroll to position [1075, 0]
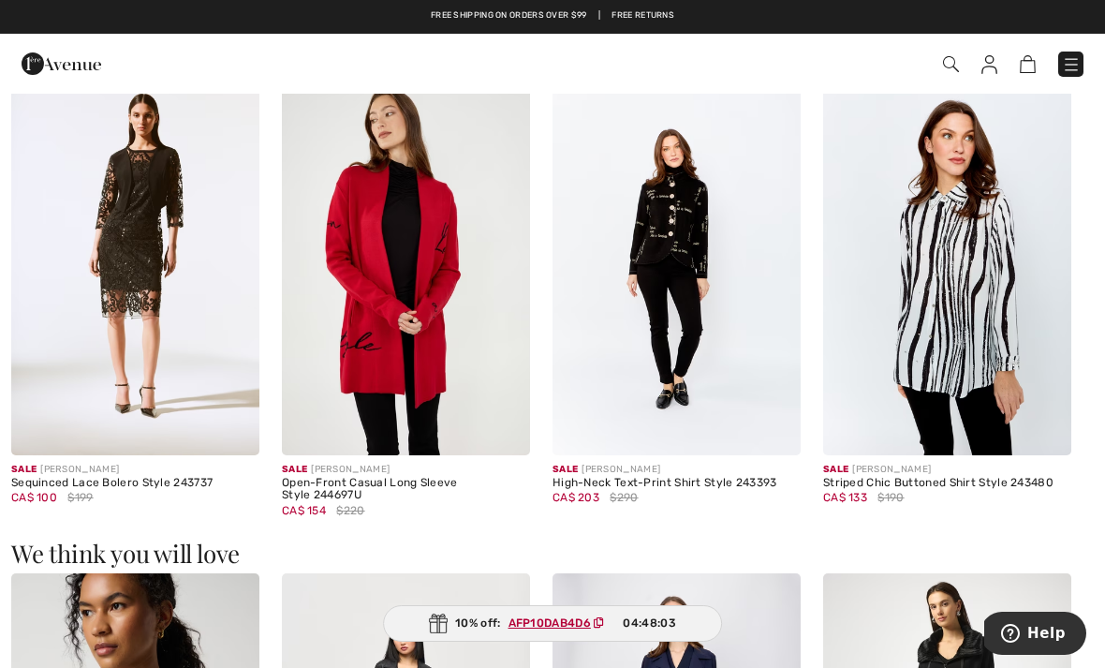
click at [124, 323] on img at bounding box center [135, 268] width 248 height 373
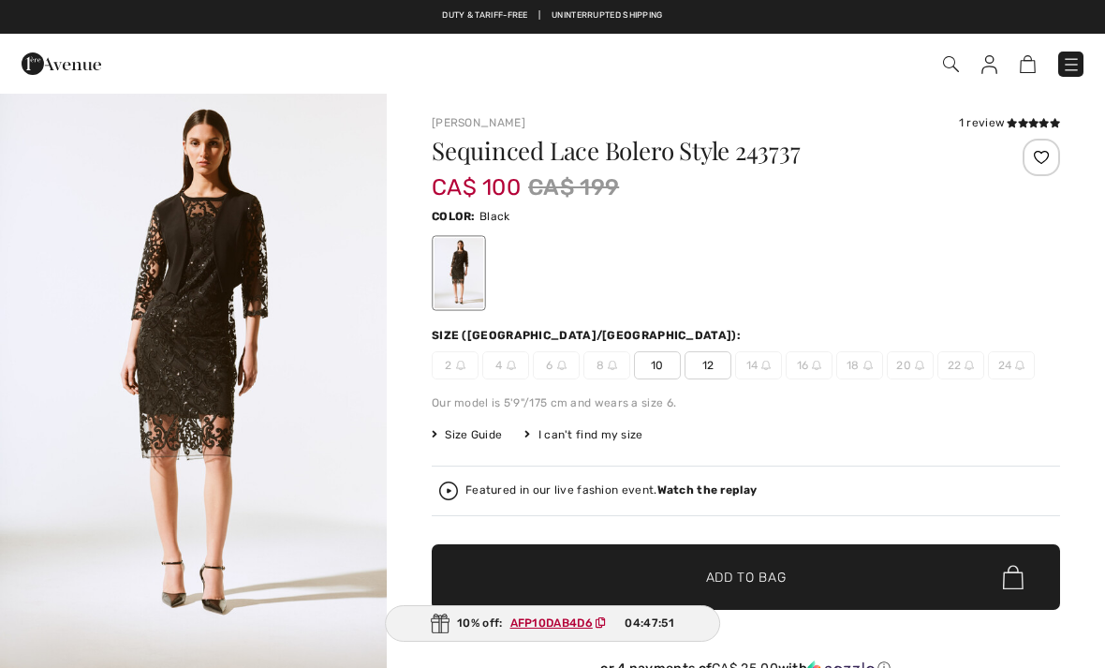
scroll to position [24, 0]
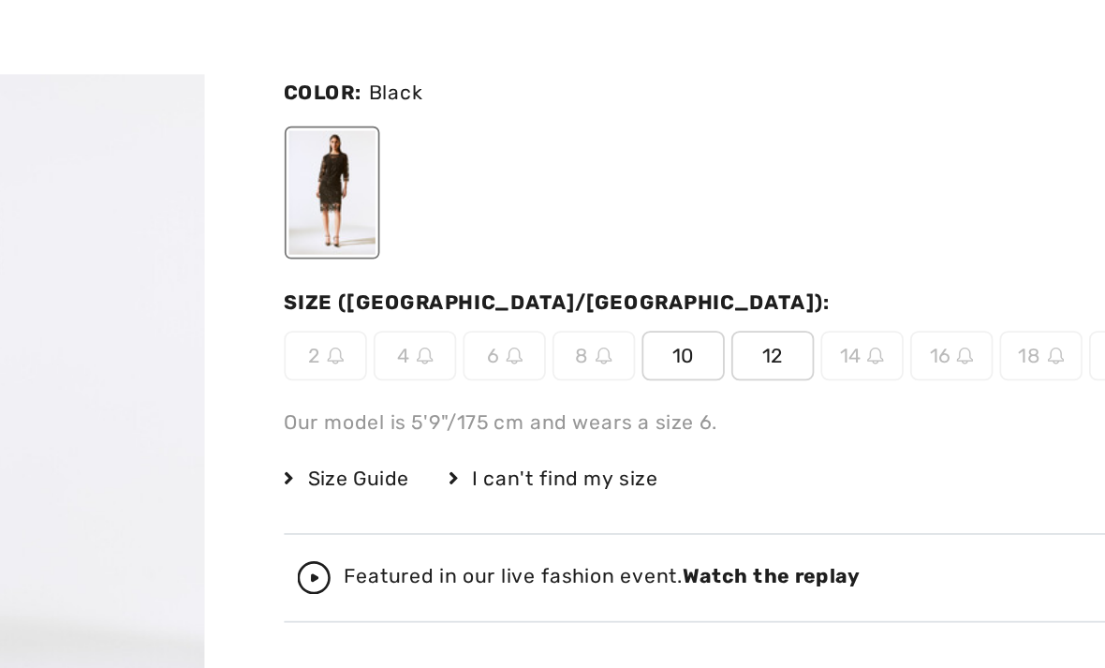
checkbox input "true"
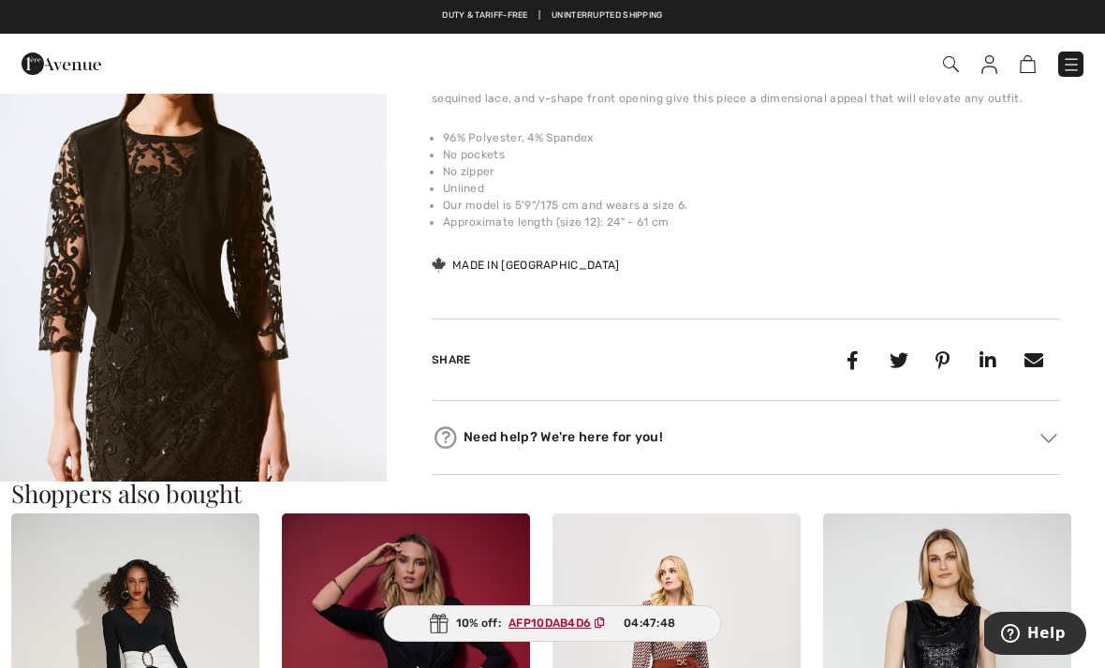
scroll to position [715, 0]
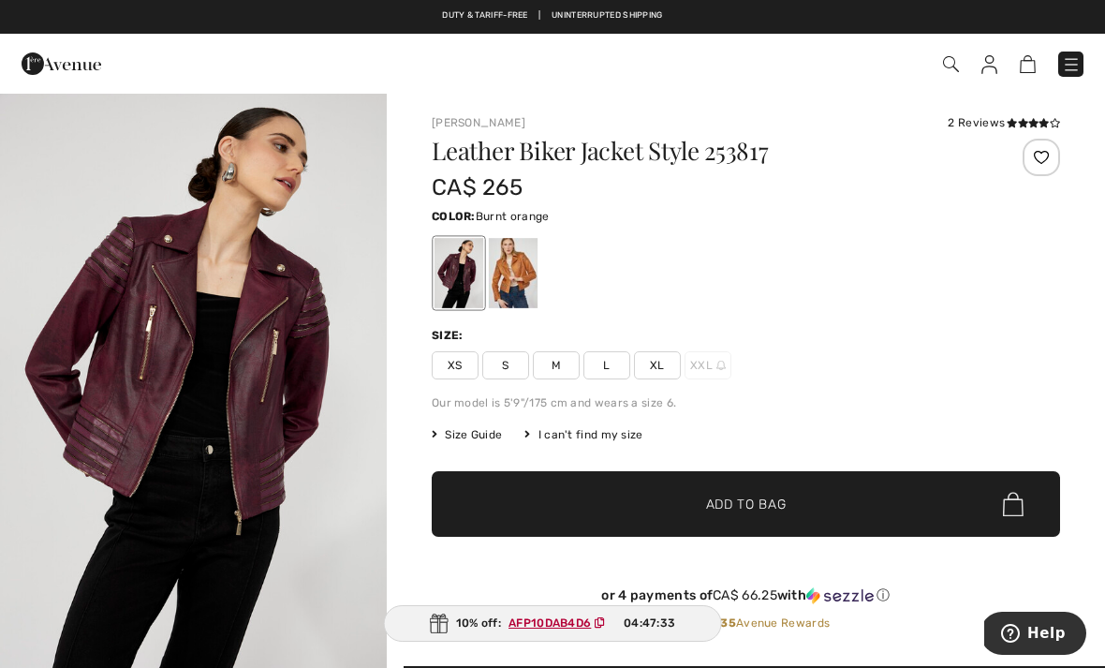
click at [516, 276] on div at bounding box center [513, 273] width 49 height 70
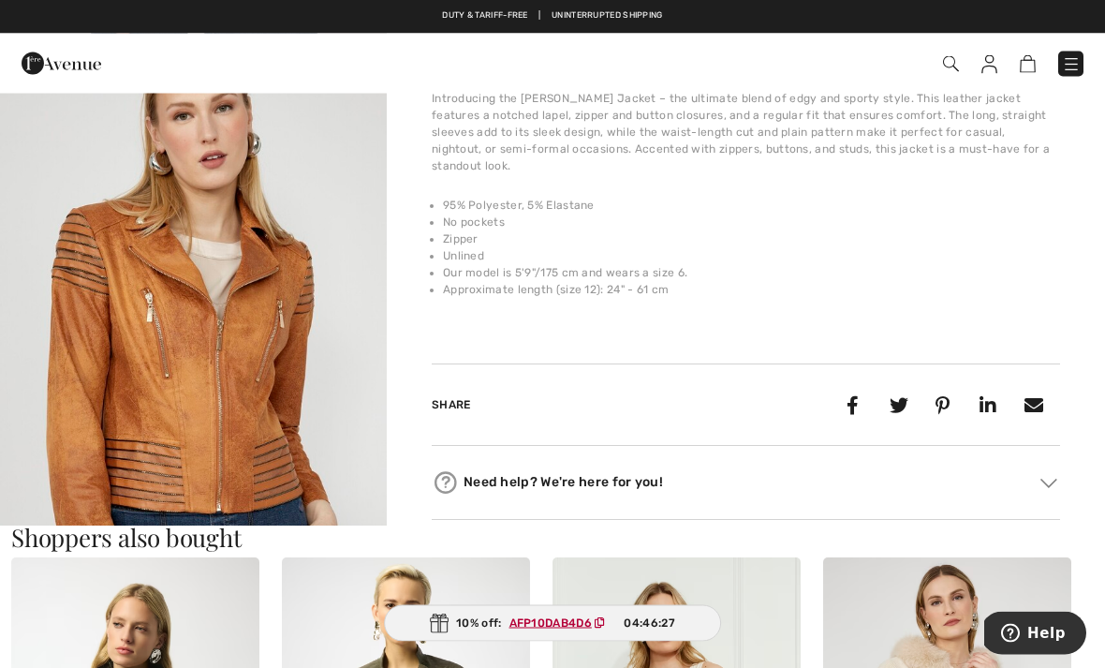
scroll to position [621, 0]
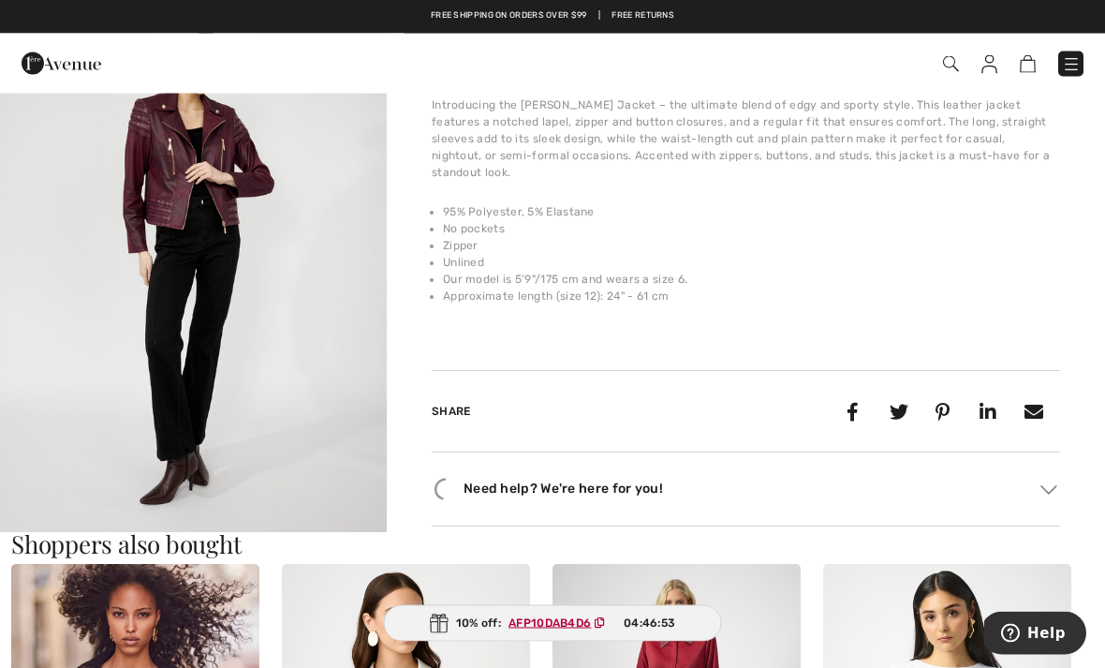
scroll to position [1278, 0]
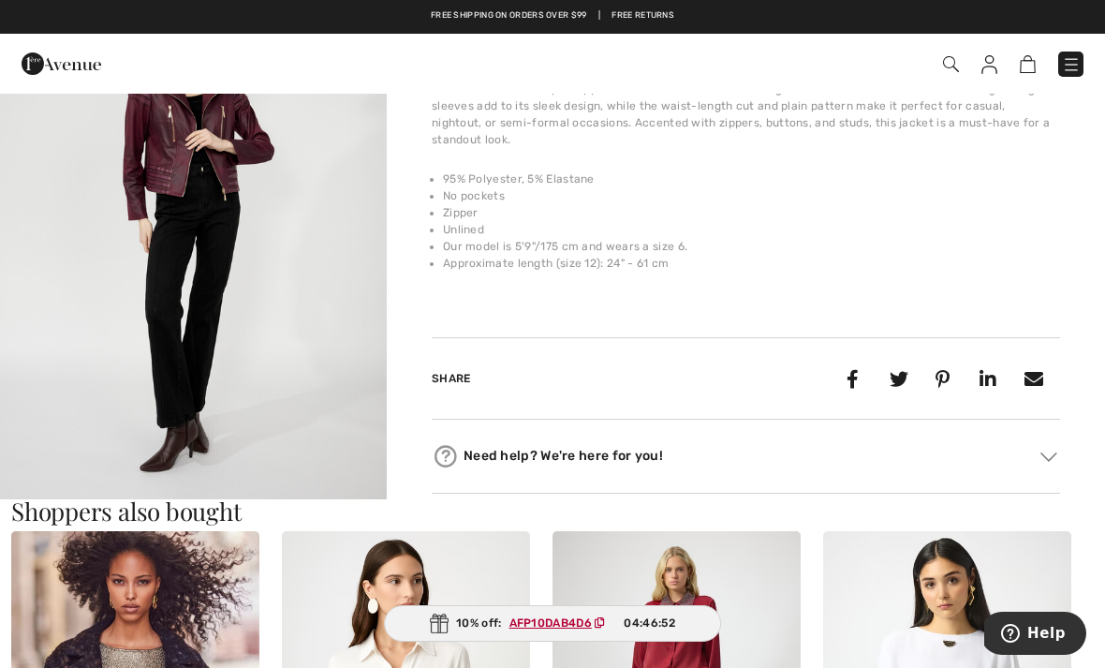
click at [119, 342] on img "4 / 4" at bounding box center [193, 235] width 387 height 580
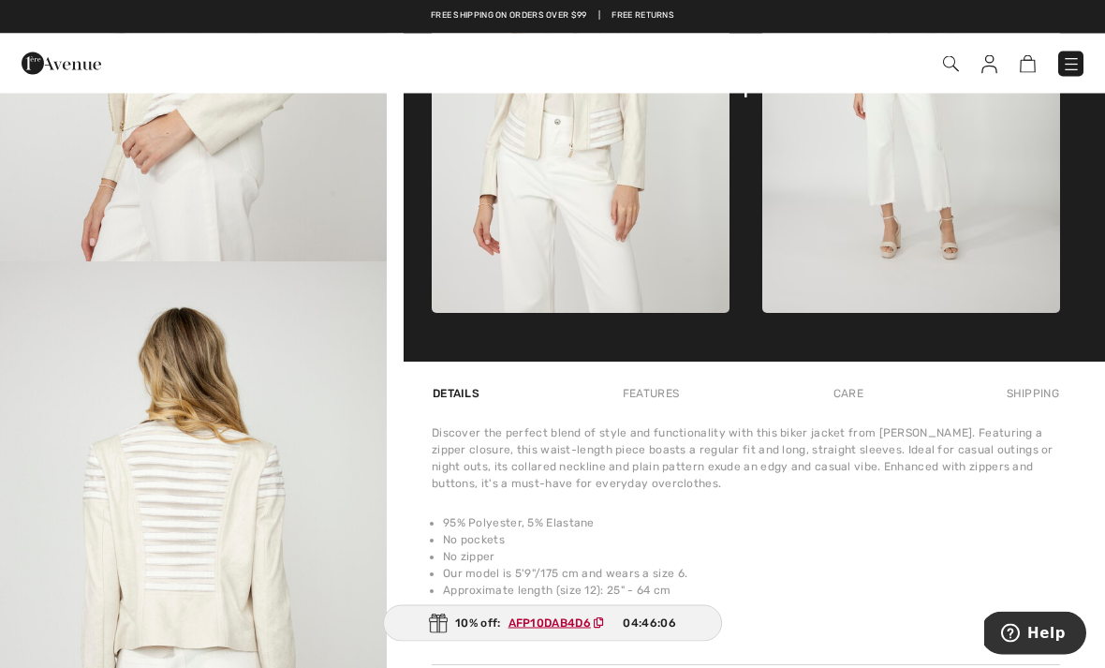
scroll to position [991, 0]
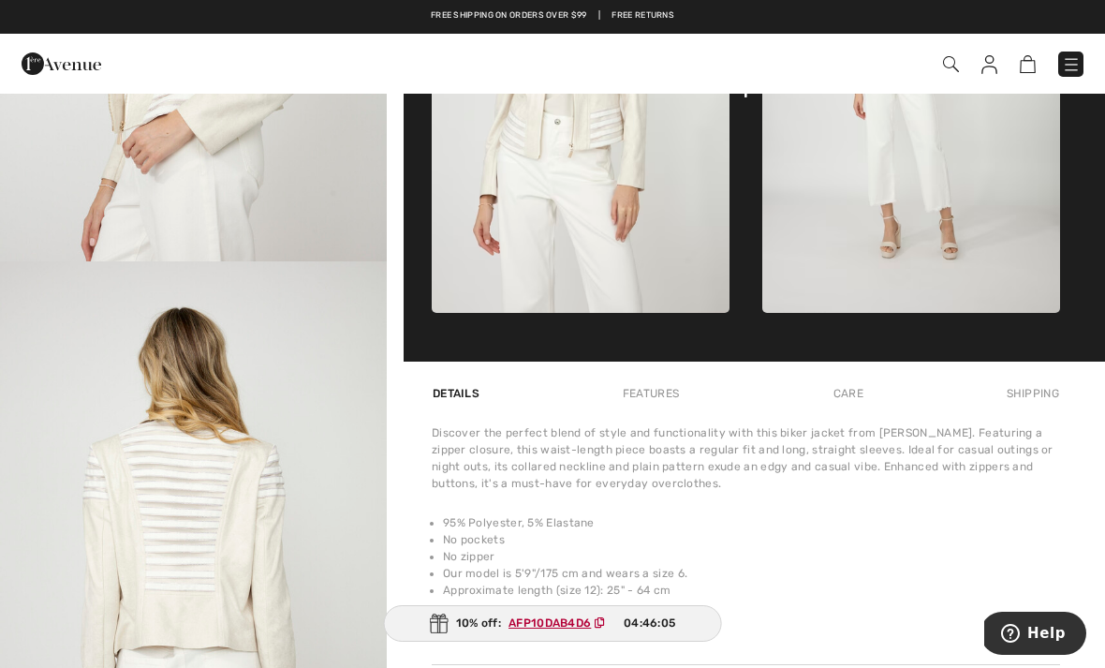
click at [147, 392] on img "3 / 4" at bounding box center [193, 551] width 387 height 580
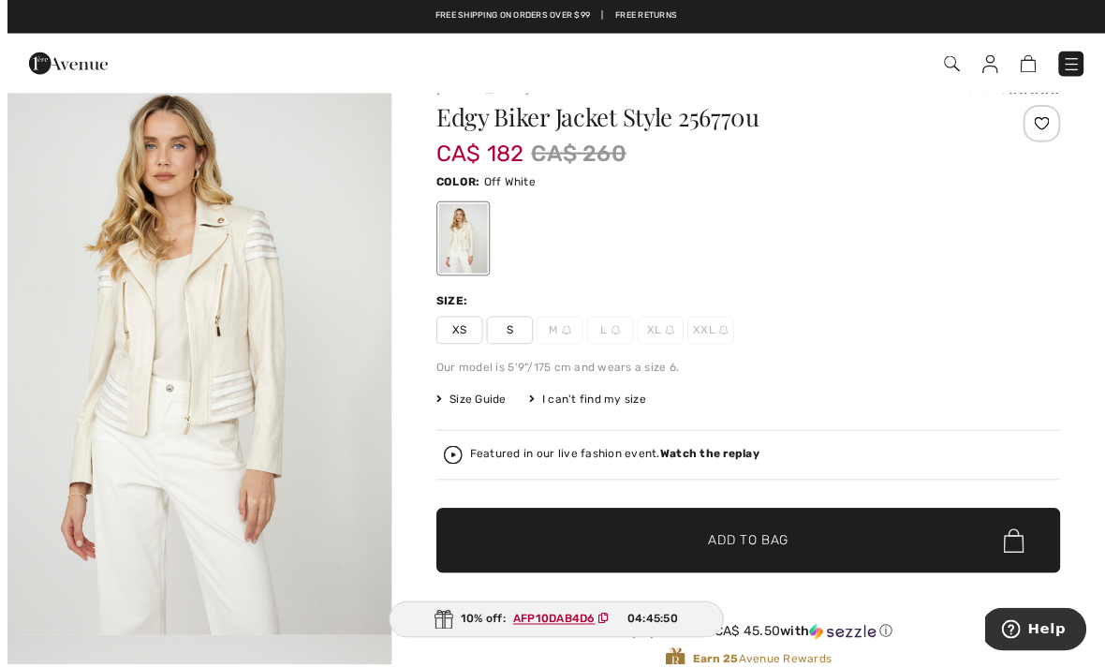
scroll to position [38, 0]
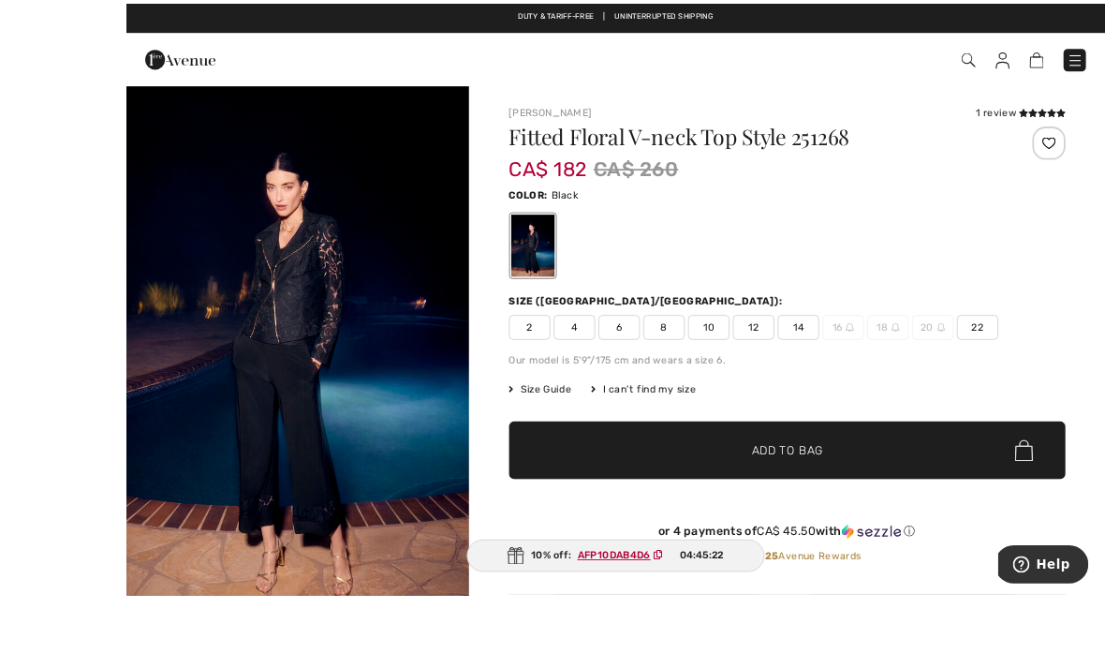
scroll to position [54, 0]
